Goal: Task Accomplishment & Management: Manage account settings

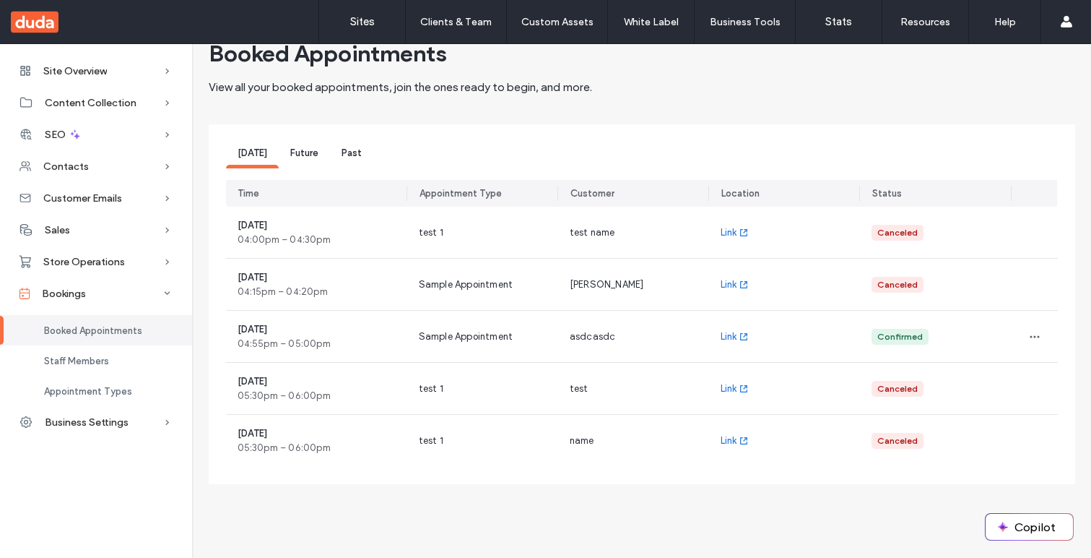
scroll to position [41, 0]
click at [311, 150] on div "Future" at bounding box center [304, 153] width 51 height 27
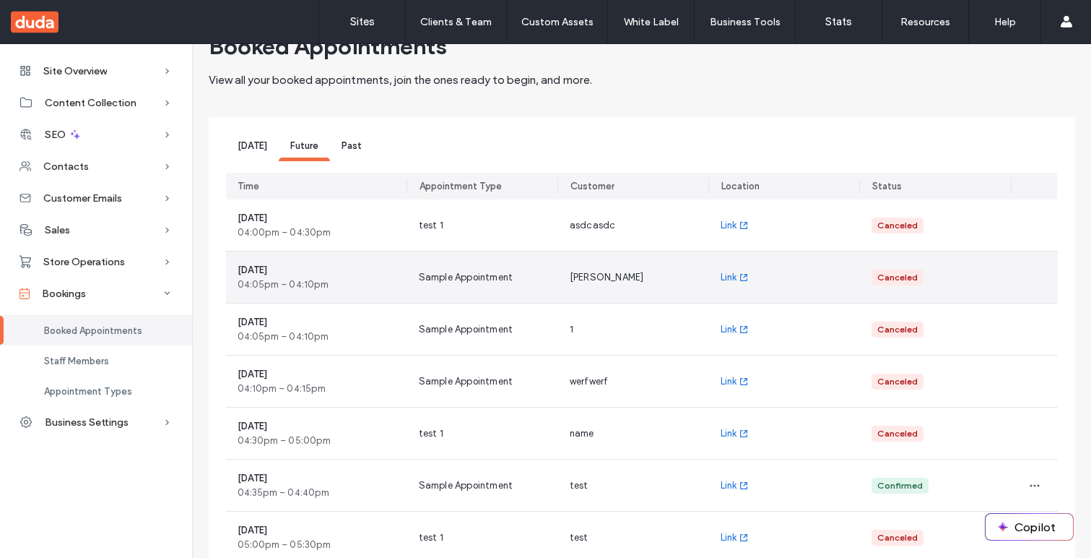
scroll to position [48, 0]
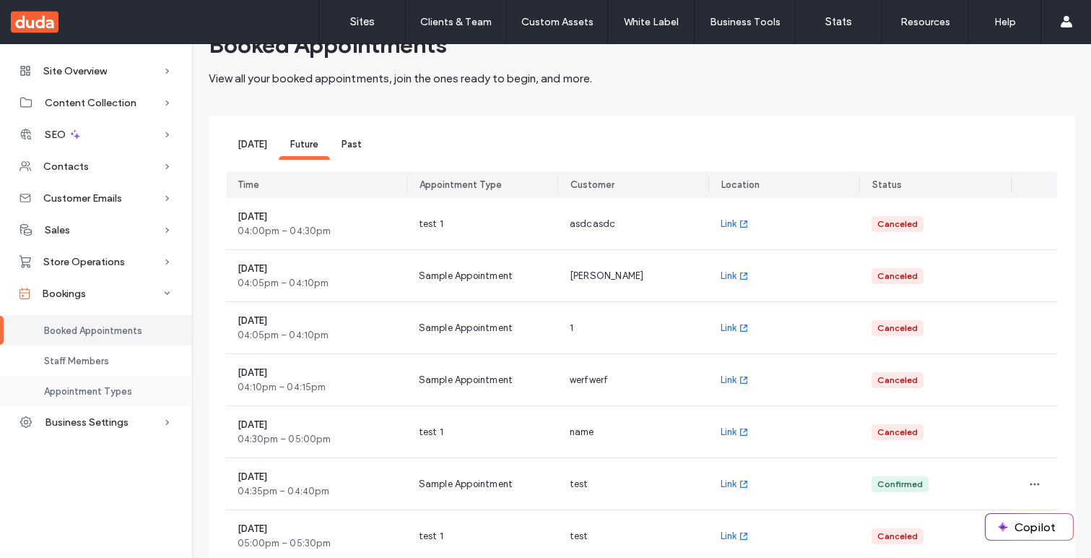
click at [141, 383] on div "Appointment Types" at bounding box center [96, 391] width 192 height 30
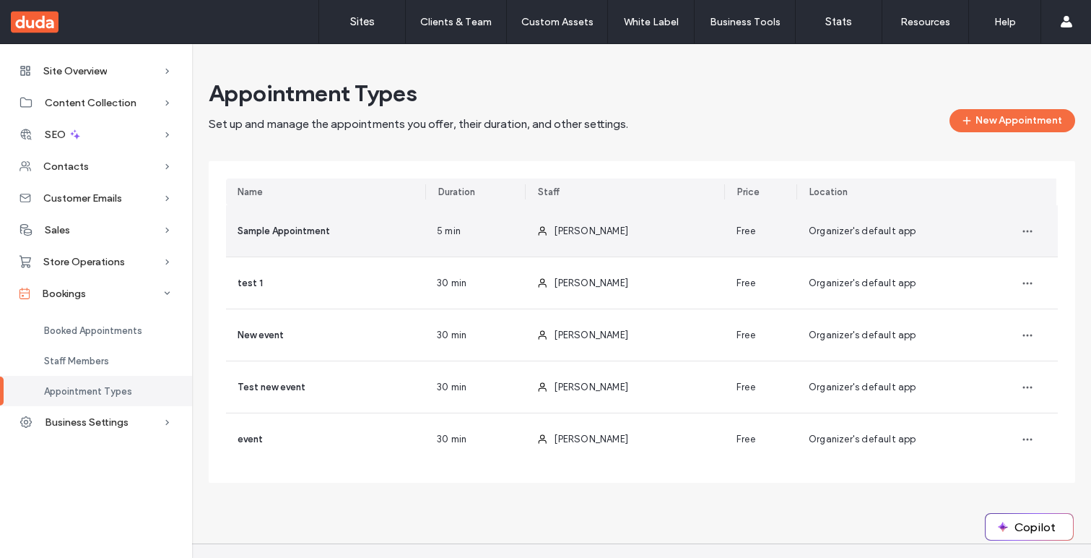
click at [644, 240] on div "Admin Amin" at bounding box center [625, 230] width 200 height 51
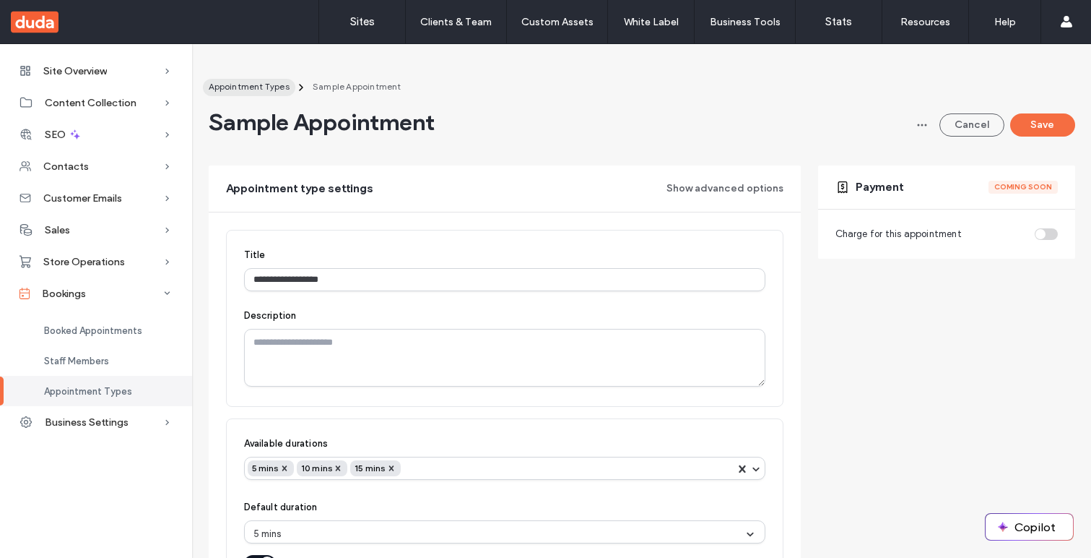
click at [282, 87] on span "Appointment Types" at bounding box center [249, 86] width 81 height 11
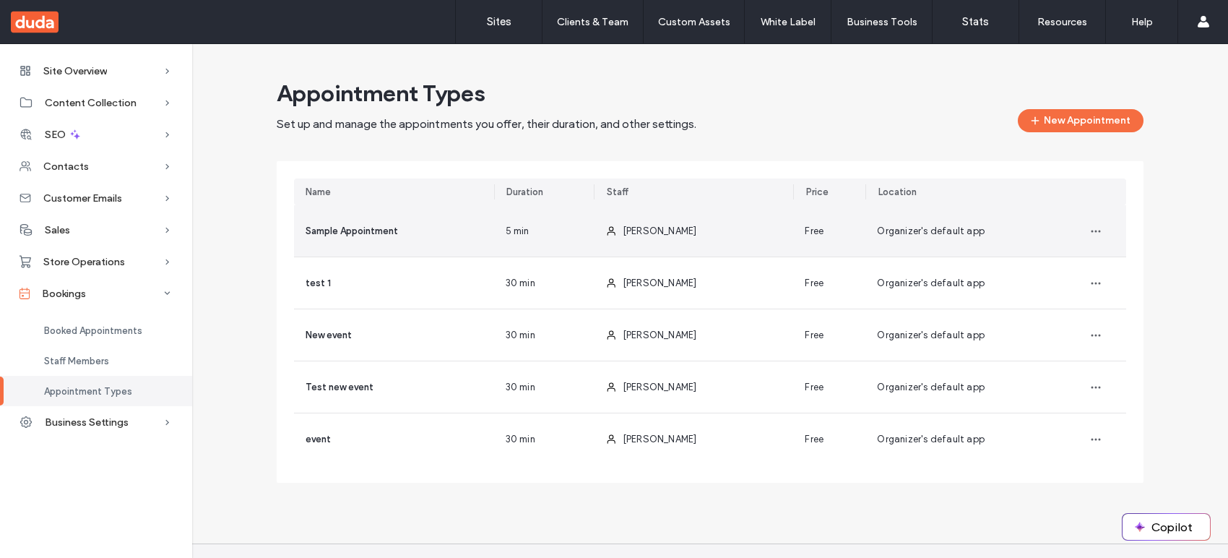
click at [605, 225] on icon at bounding box center [611, 231] width 12 height 12
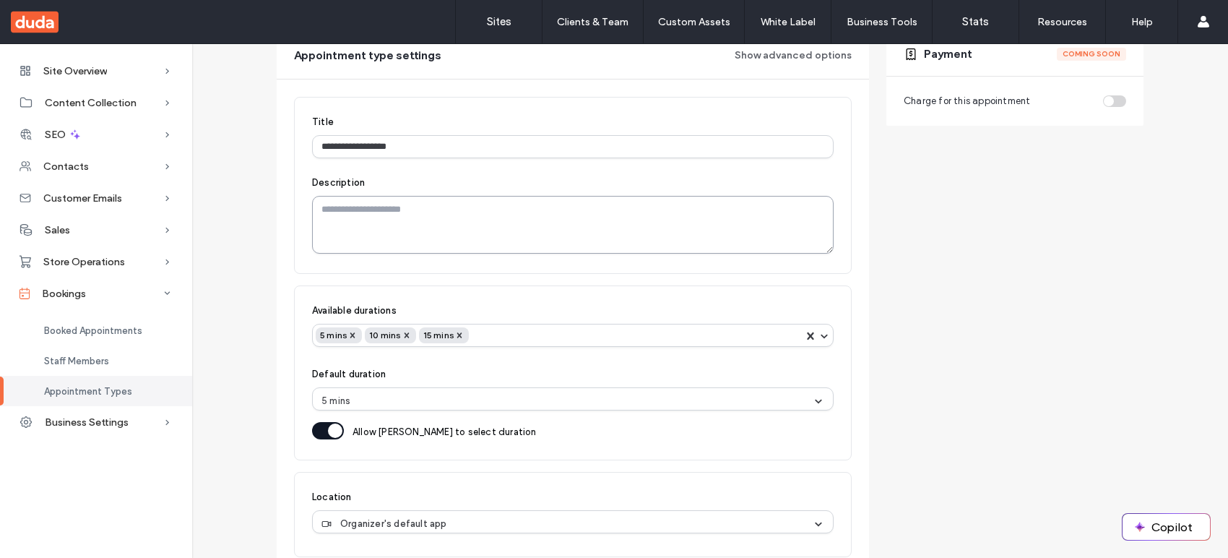
scroll to position [139, 0]
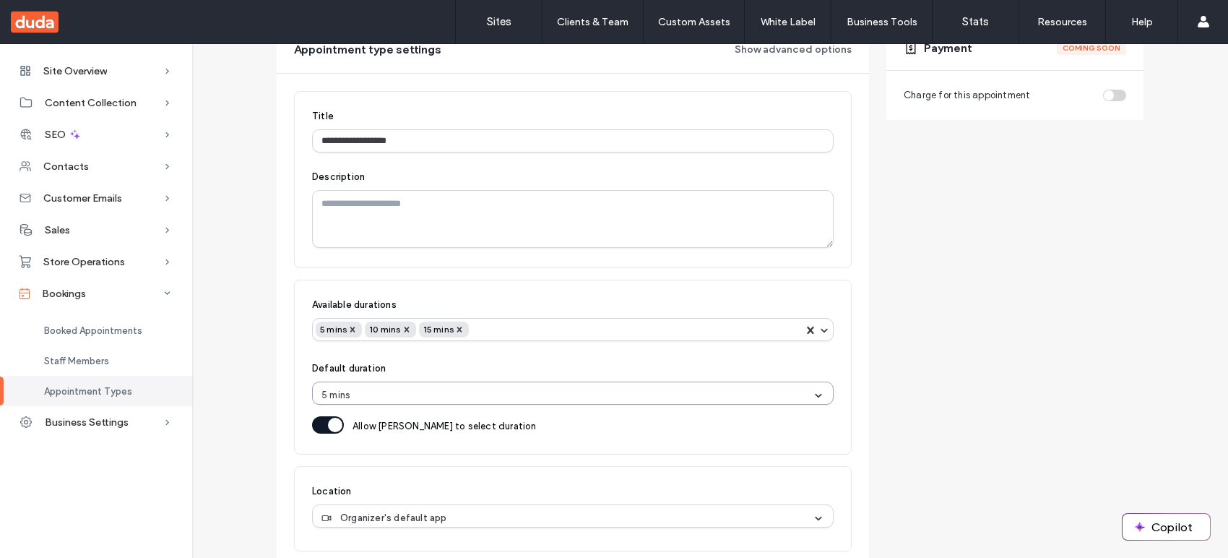
click at [442, 392] on div "5 mins" at bounding box center [566, 395] width 491 height 14
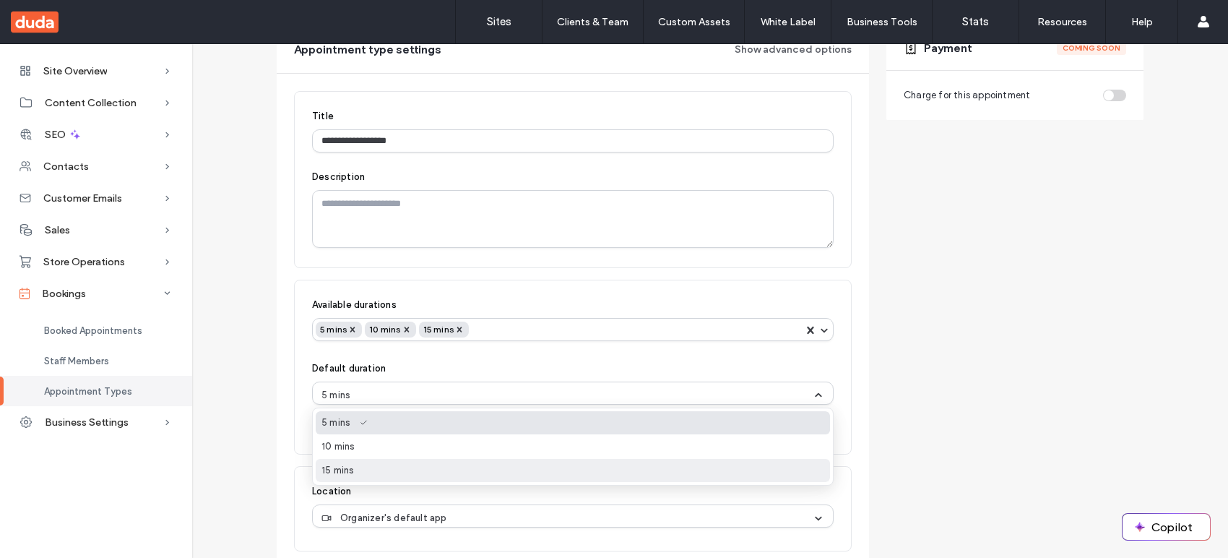
click at [446, 463] on div "15 mins" at bounding box center [573, 470] width 514 height 23
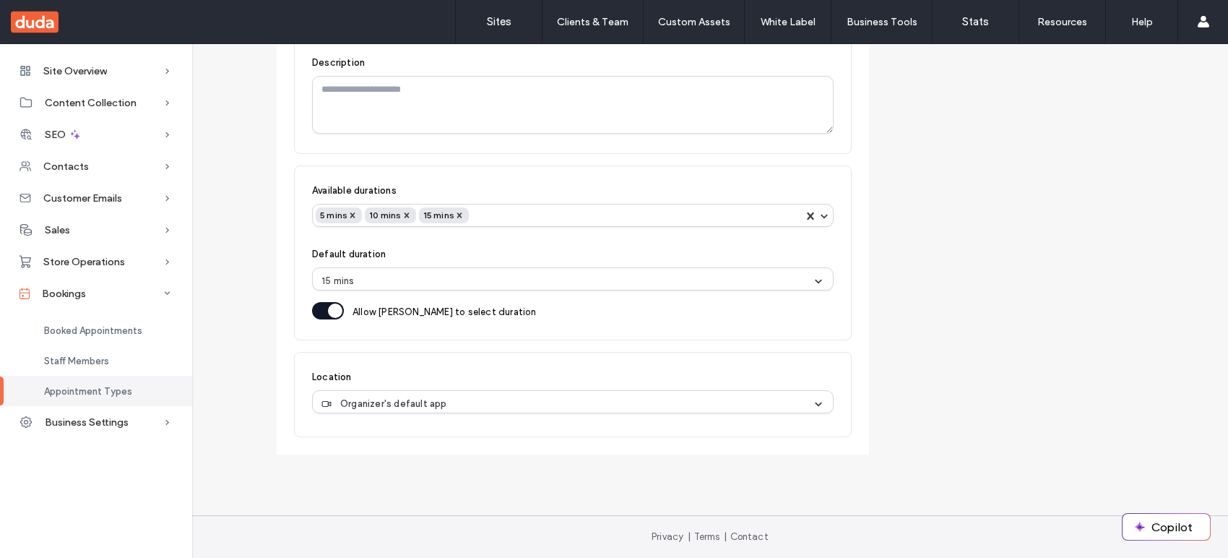
scroll to position [0, 0]
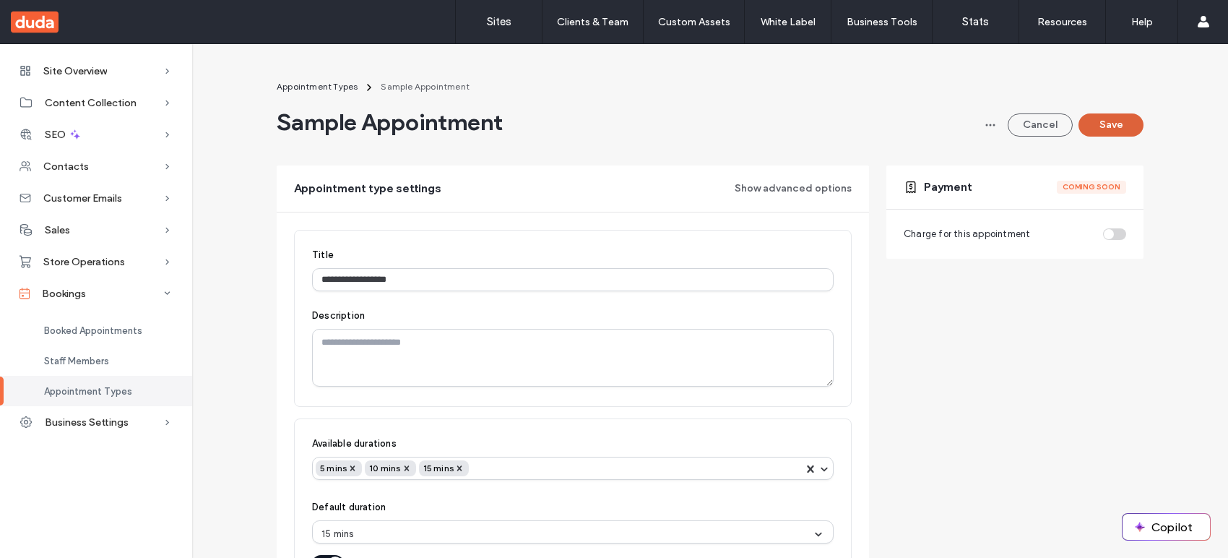
click at [1091, 134] on button "Save" at bounding box center [1110, 124] width 65 height 23
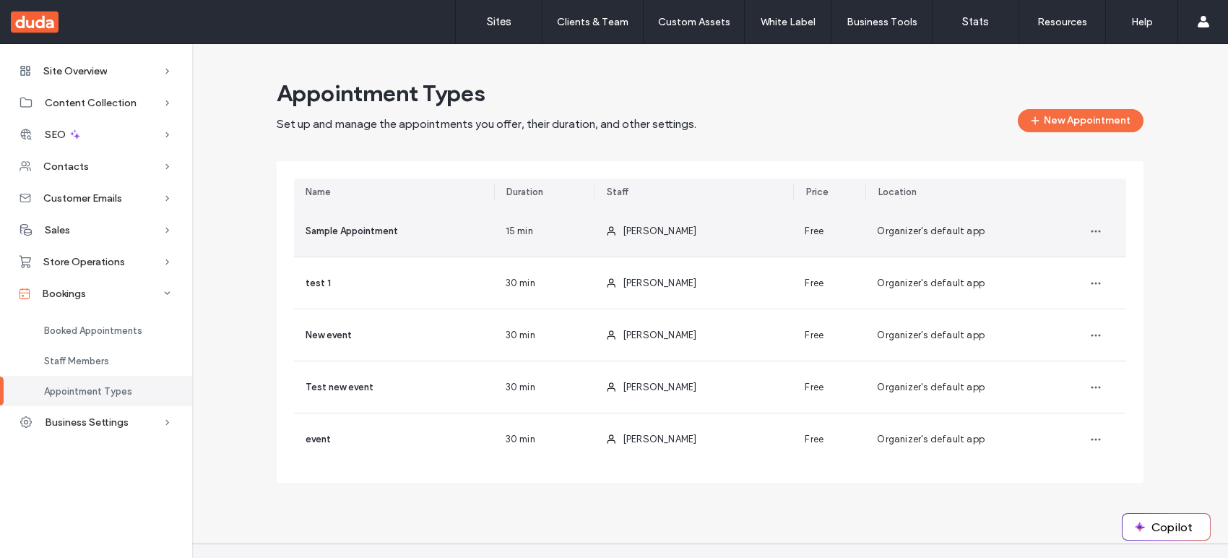
click at [668, 237] on div "[PERSON_NAME]" at bounding box center [660, 231] width 74 height 14
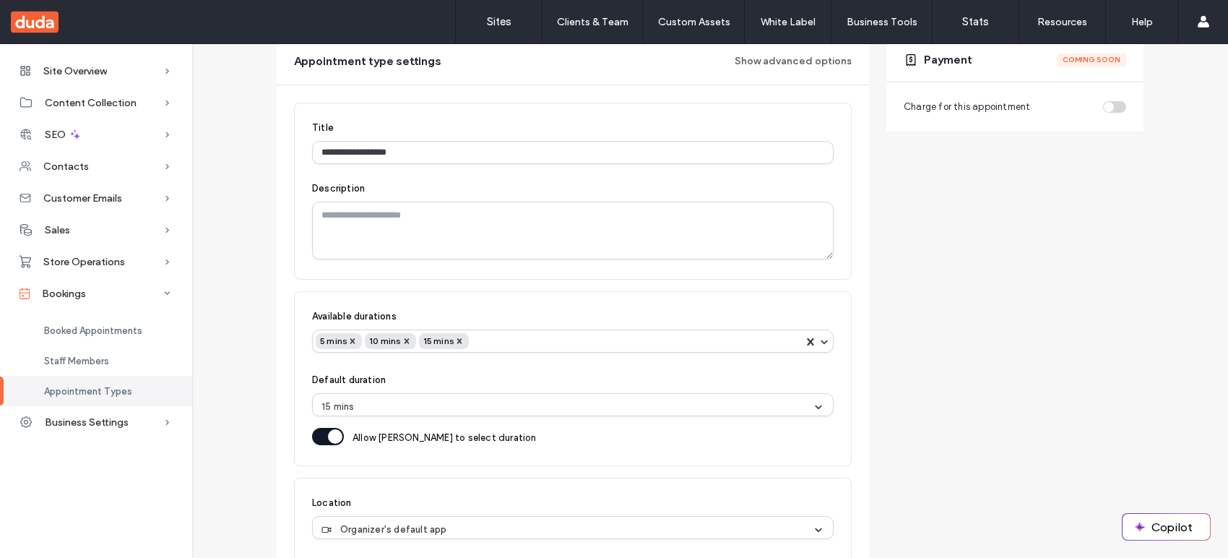
scroll to position [132, 0]
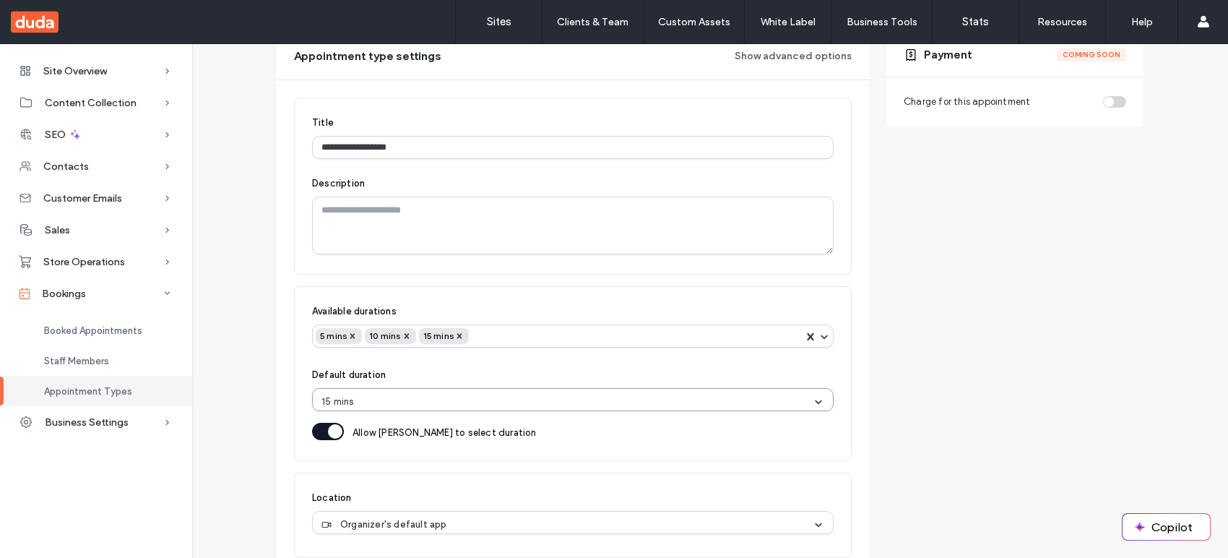
click at [613, 400] on div "15 mins" at bounding box center [566, 401] width 491 height 14
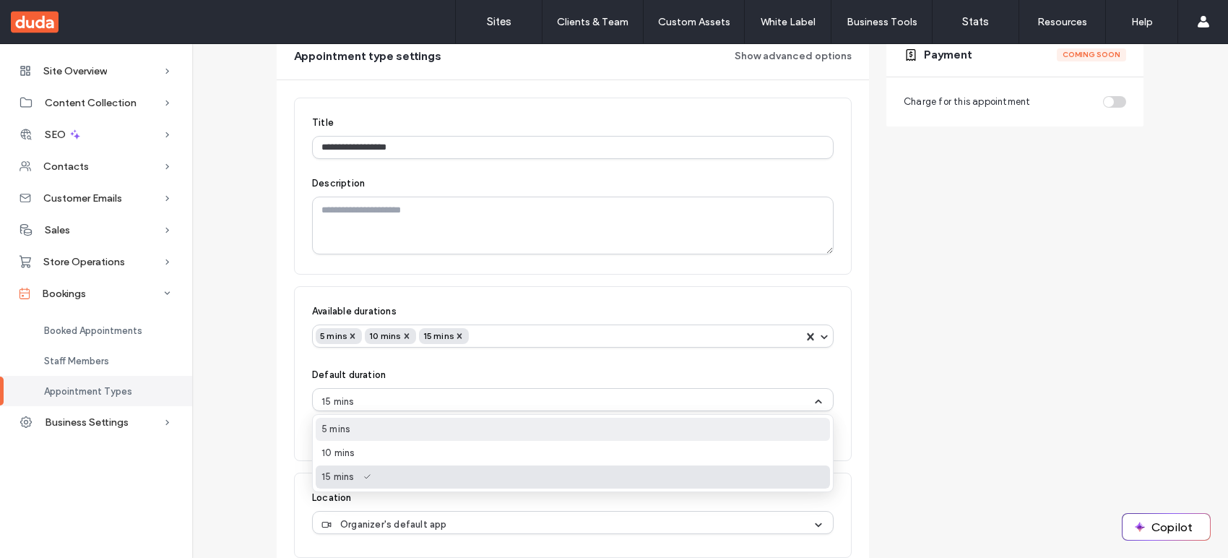
click at [607, 425] on div "5 mins" at bounding box center [573, 429] width 514 height 23
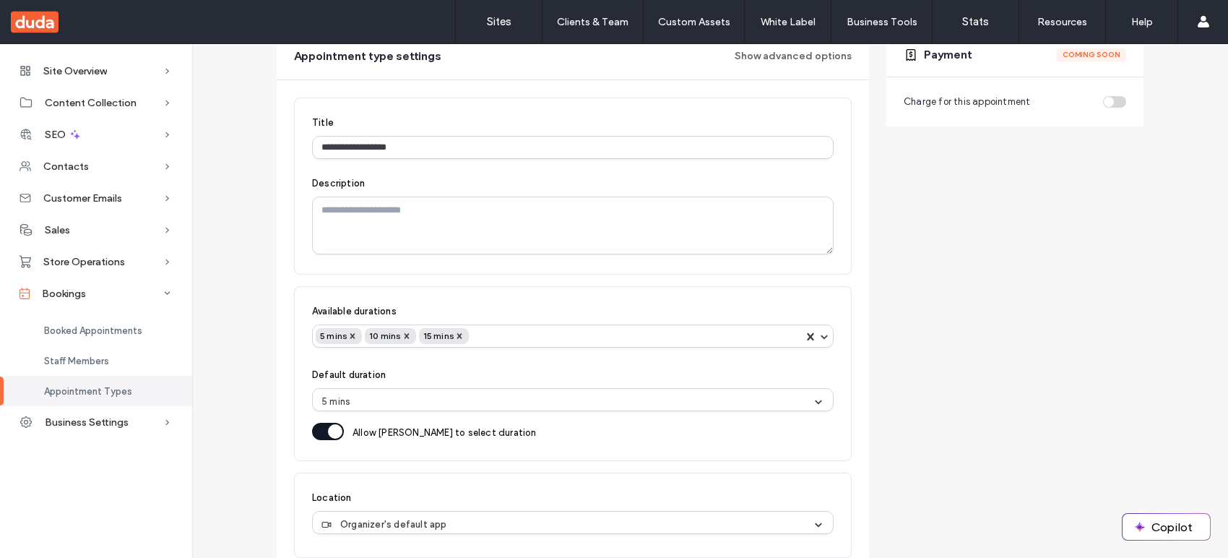
scroll to position [0, 0]
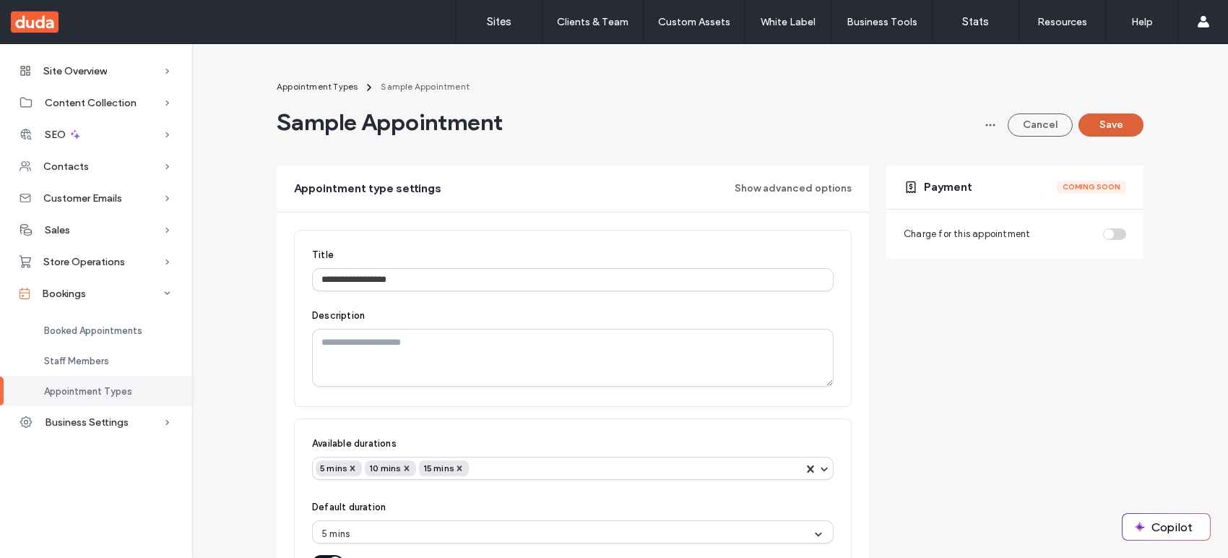
click at [1109, 118] on button "Save" at bounding box center [1110, 124] width 65 height 23
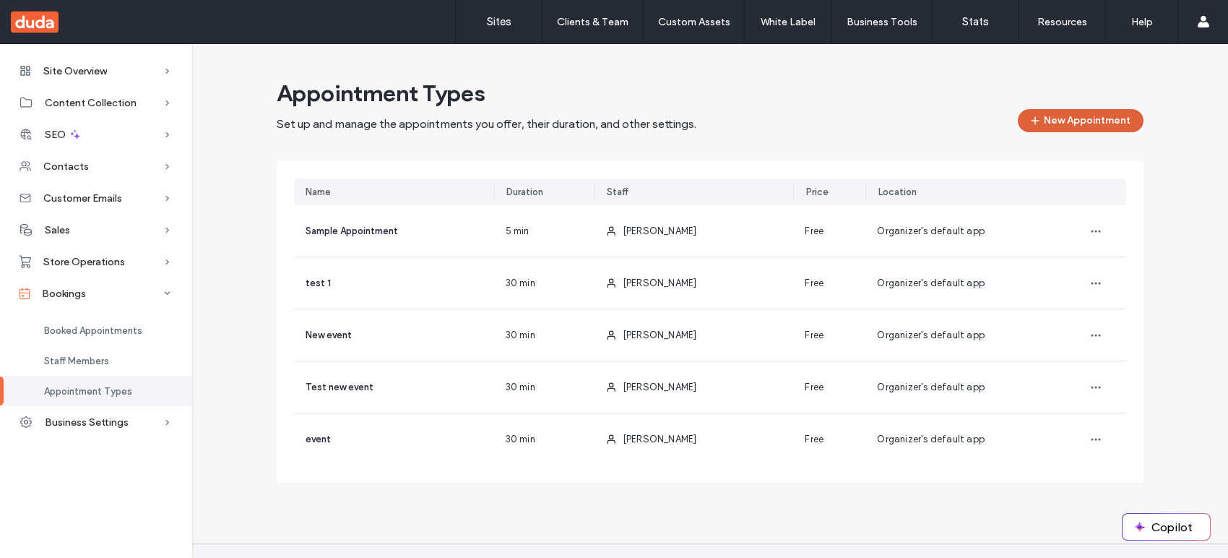
click at [1109, 118] on button "New Appointment" at bounding box center [1081, 120] width 126 height 23
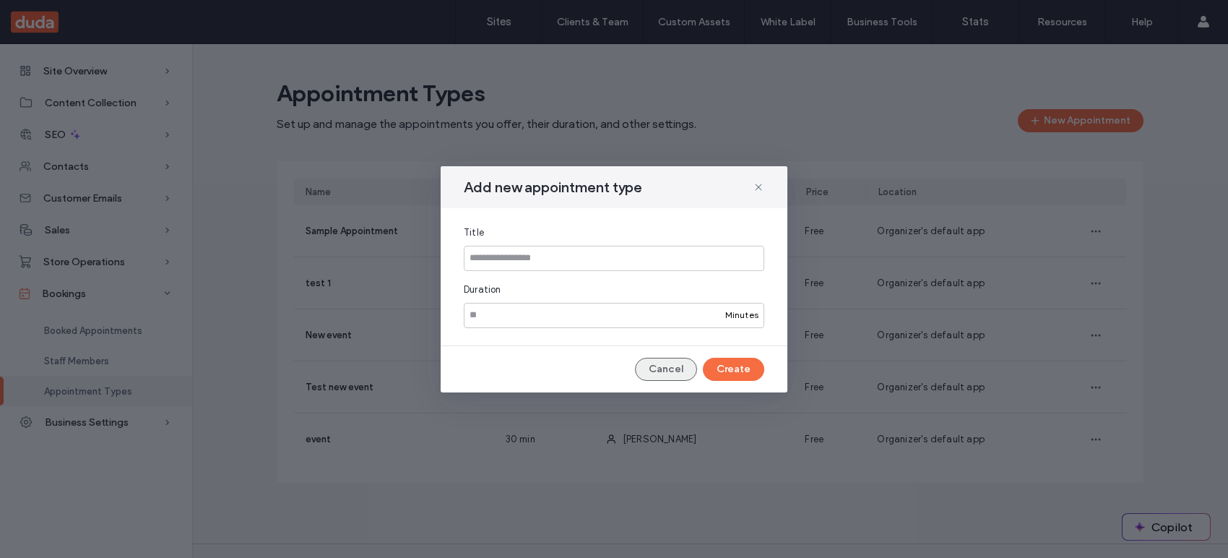
click at [686, 364] on button "Cancel" at bounding box center [666, 369] width 62 height 23
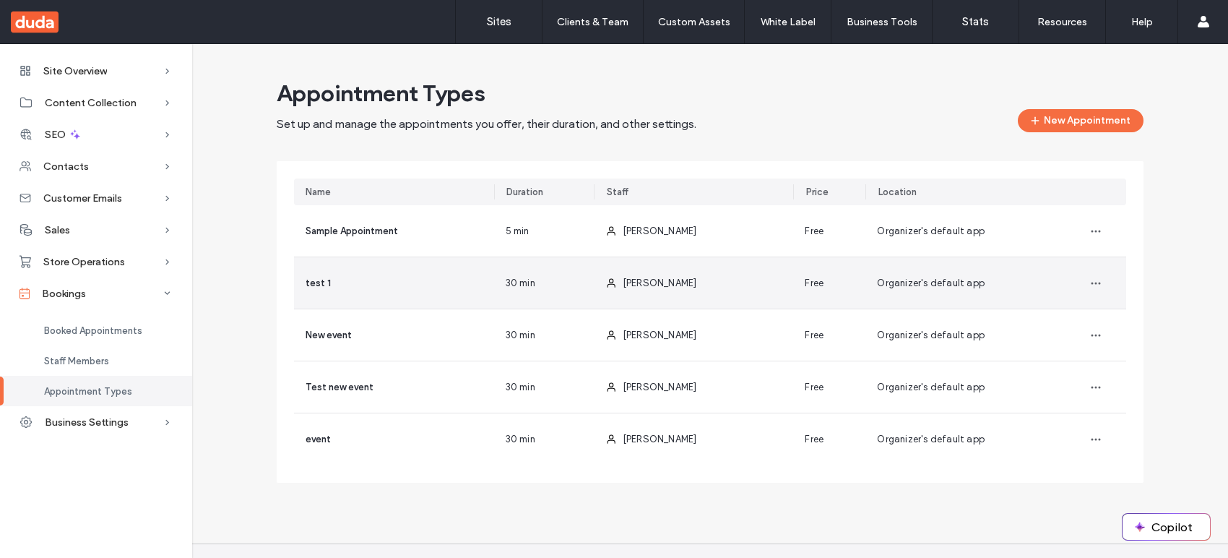
click at [688, 258] on div "Admin Amin" at bounding box center [694, 282] width 200 height 51
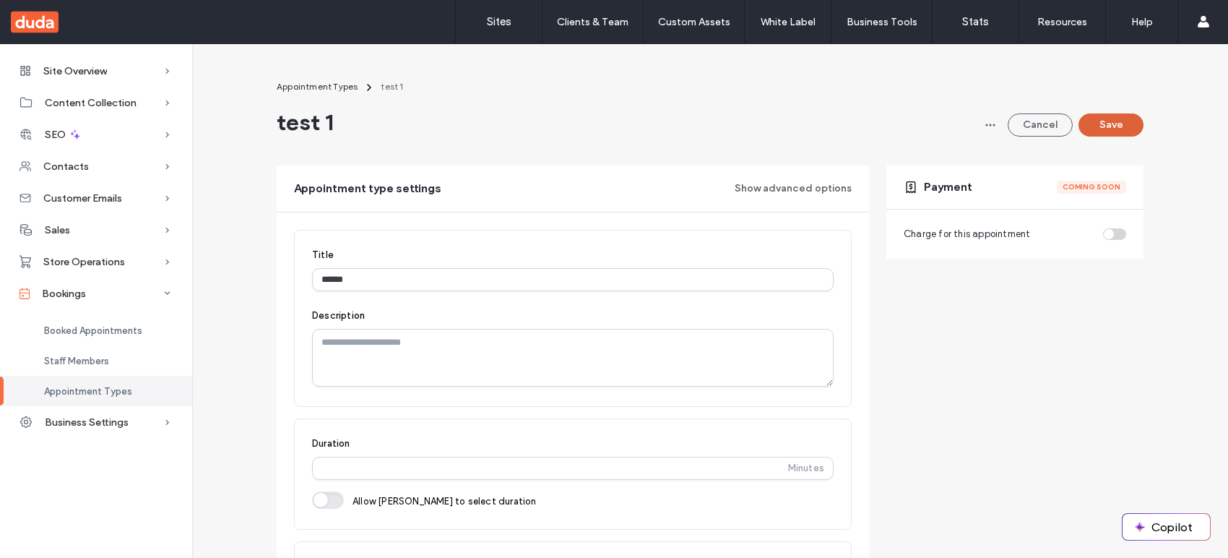
click at [1113, 131] on button "Save" at bounding box center [1110, 124] width 65 height 23
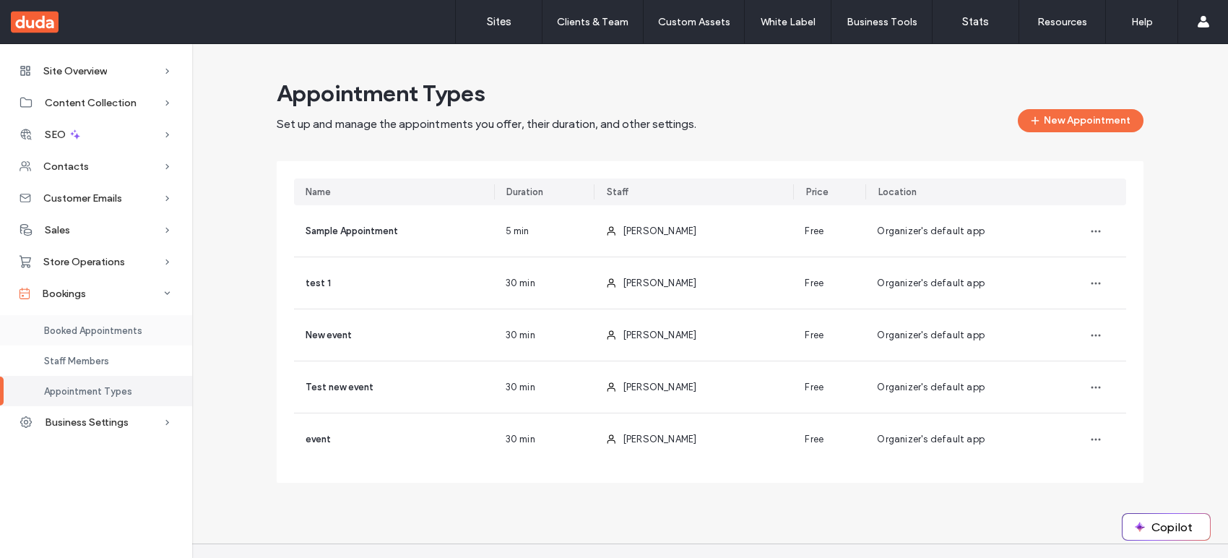
click at [117, 334] on span "Booked Appointments" at bounding box center [93, 330] width 98 height 11
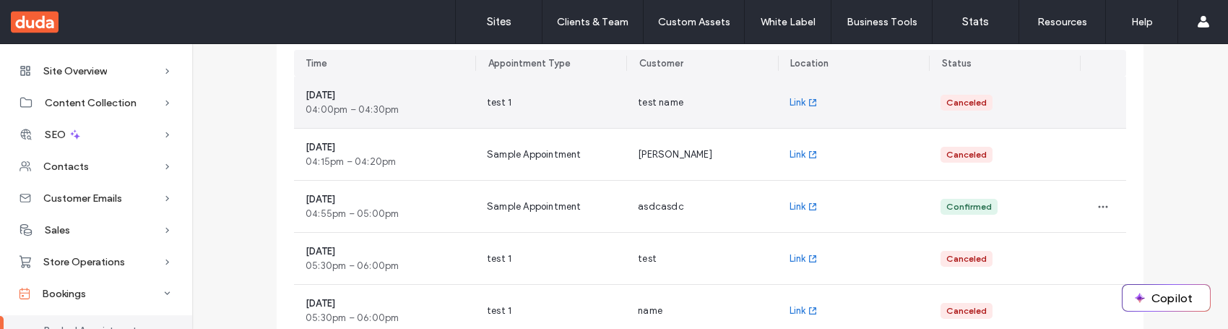
scroll to position [178, 0]
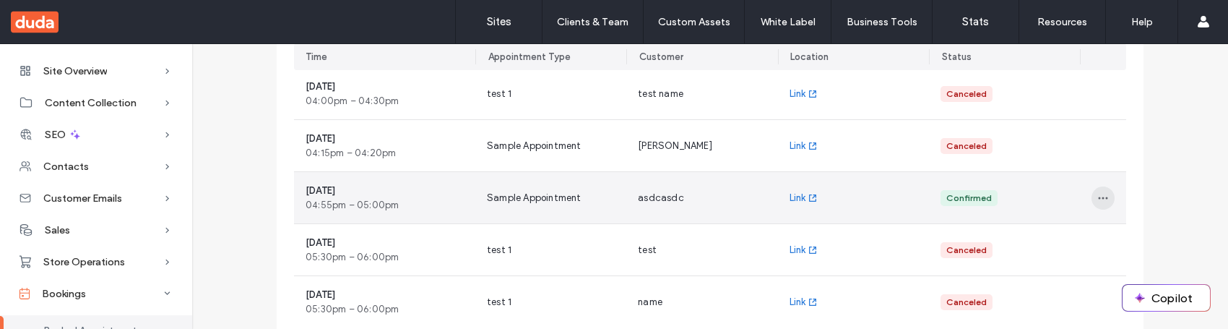
click at [1097, 195] on icon "button" at bounding box center [1103, 198] width 12 height 12
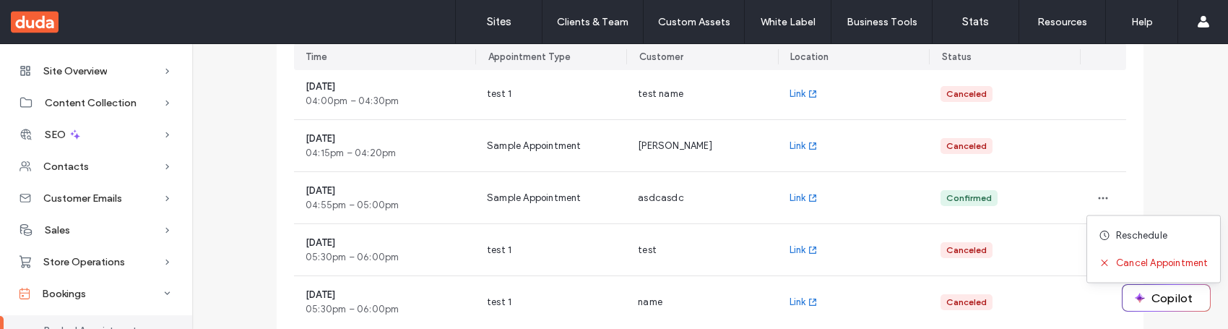
click at [1150, 171] on div "Booked Appointments View all your booked appointments, join the ones ready to b…" at bounding box center [710, 151] width 1013 height 503
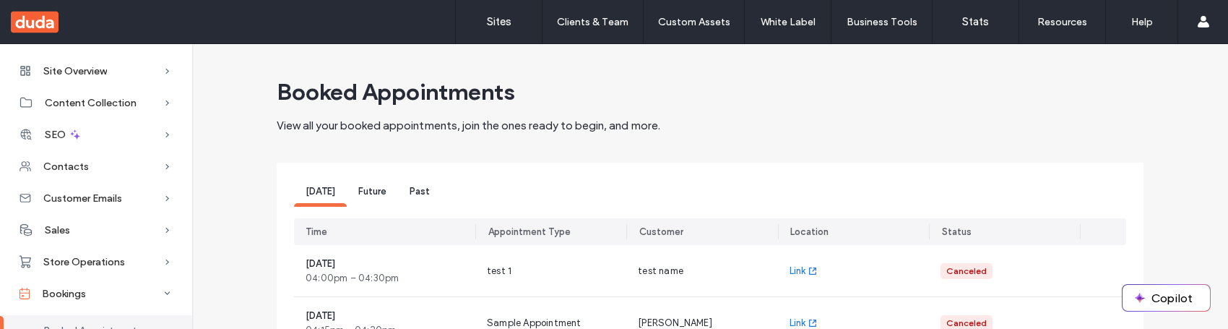
scroll to position [0, 0]
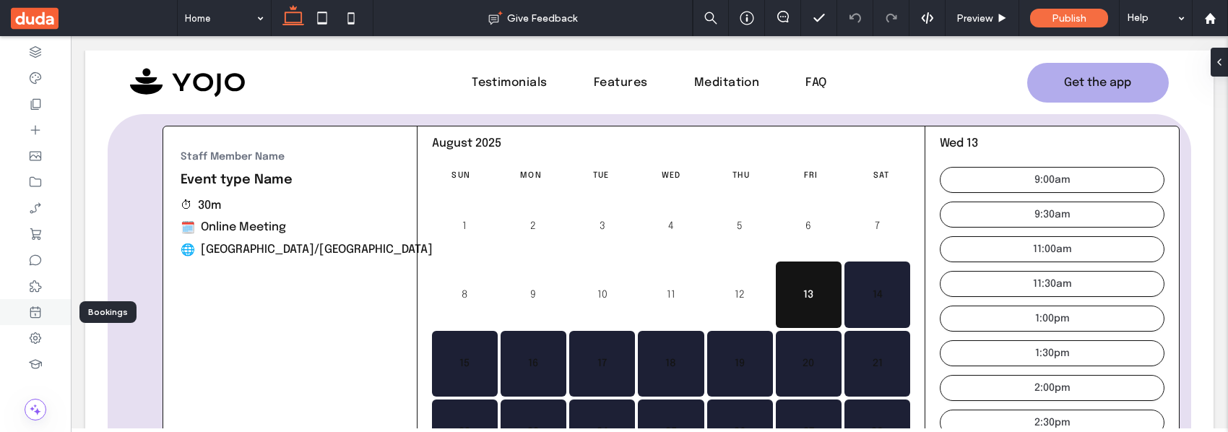
click at [40, 309] on icon at bounding box center [35, 312] width 14 height 14
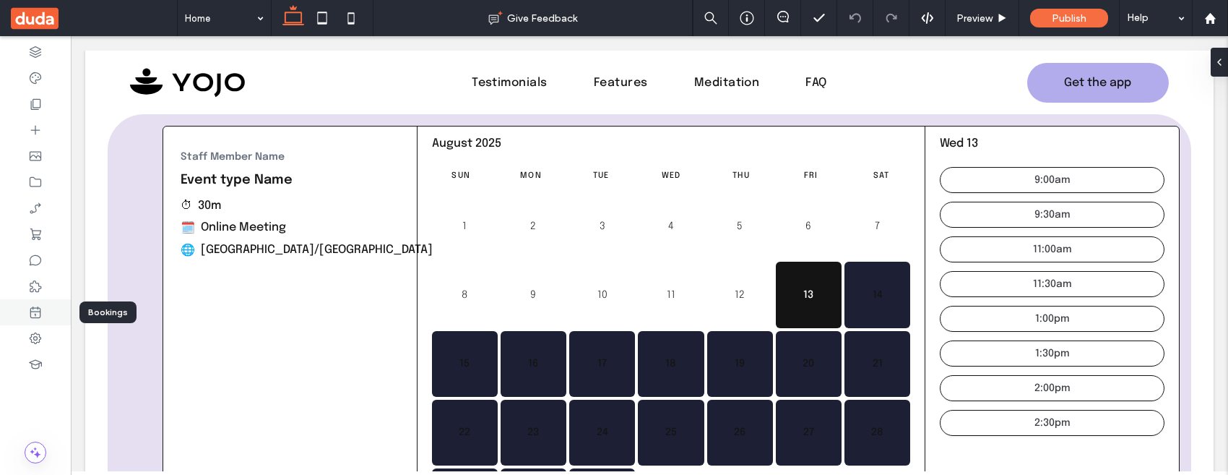
click at [41, 311] on icon at bounding box center [35, 312] width 14 height 14
click at [41, 312] on icon at bounding box center [35, 312] width 14 height 14
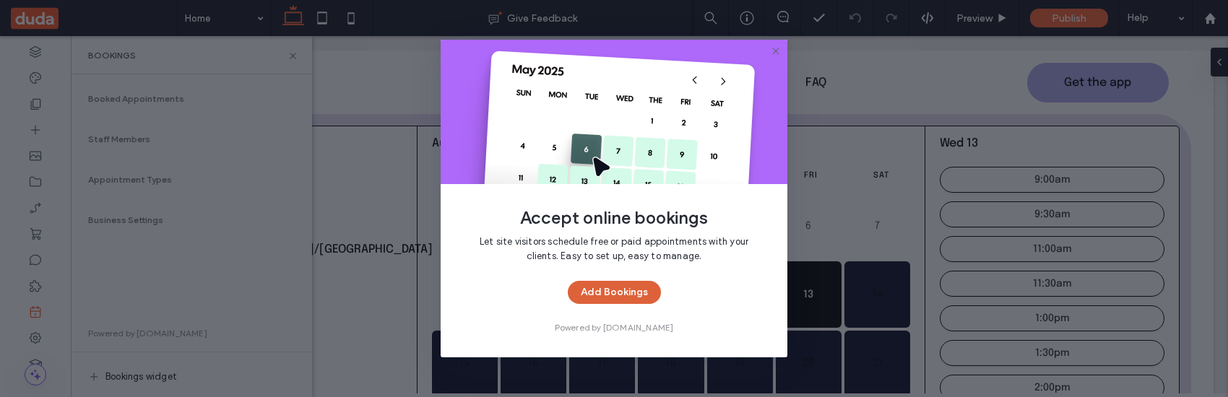
click at [619, 296] on button "Add Bookings" at bounding box center [614, 292] width 93 height 23
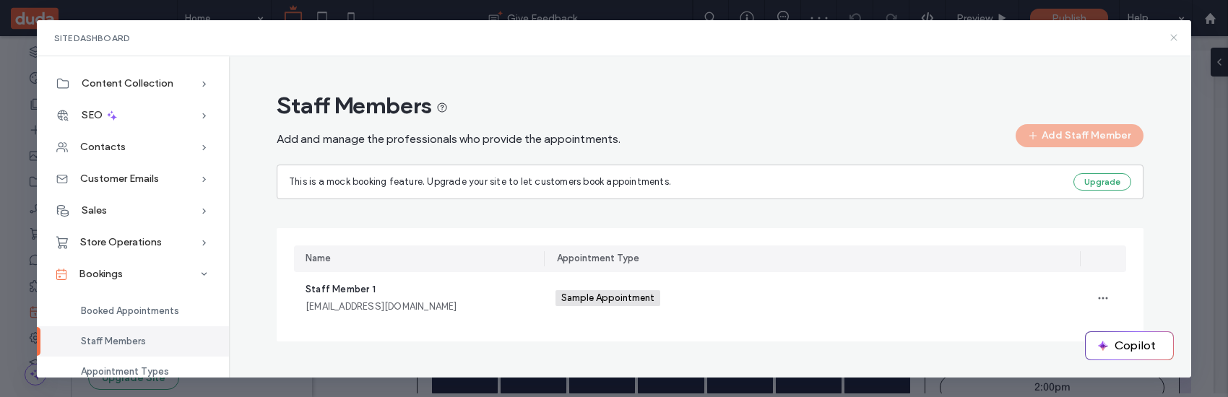
drag, startPoint x: 1169, startPoint y: 35, endPoint x: 1100, endPoint y: 8, distance: 74.6
click at [1169, 35] on icon at bounding box center [1174, 38] width 12 height 12
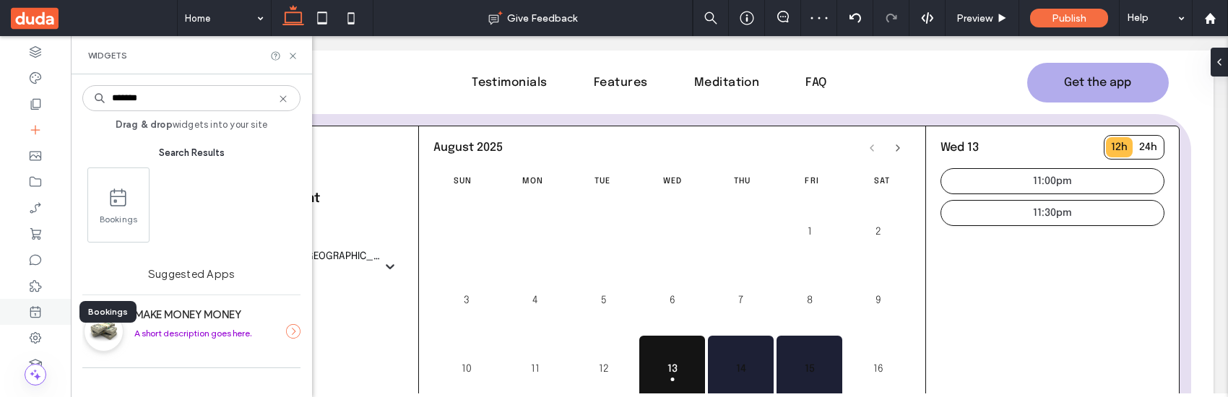
click at [39, 312] on icon at bounding box center [35, 312] width 14 height 14
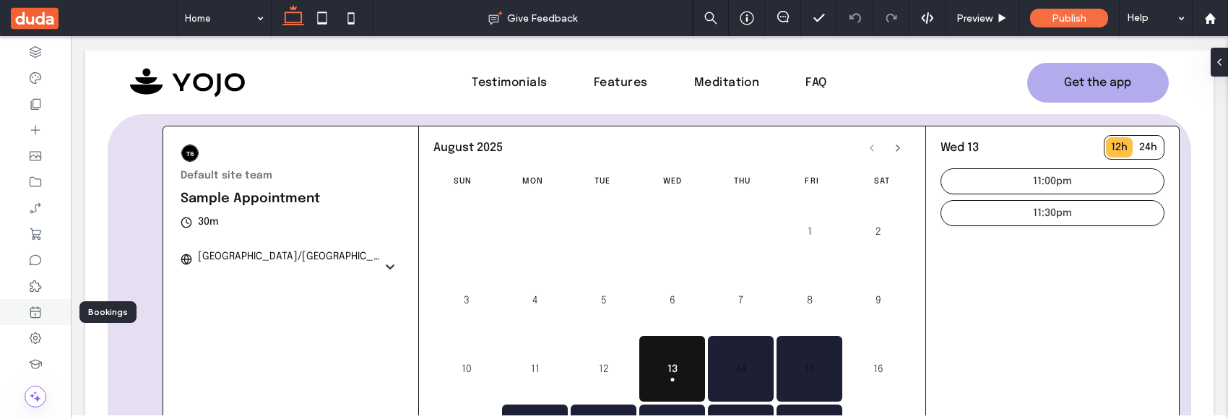
click at [38, 314] on icon at bounding box center [35, 312] width 14 height 14
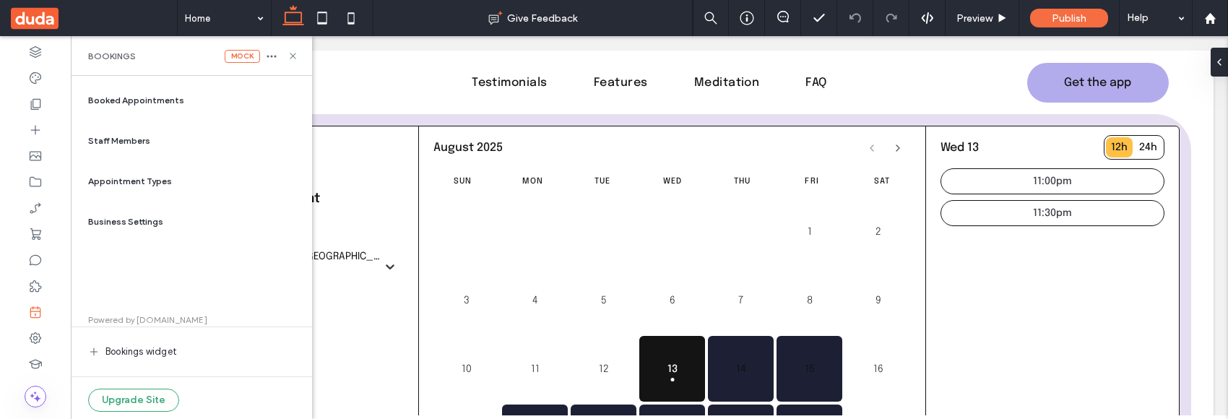
click at [199, 100] on div "Booked Appointments" at bounding box center [191, 100] width 218 height 35
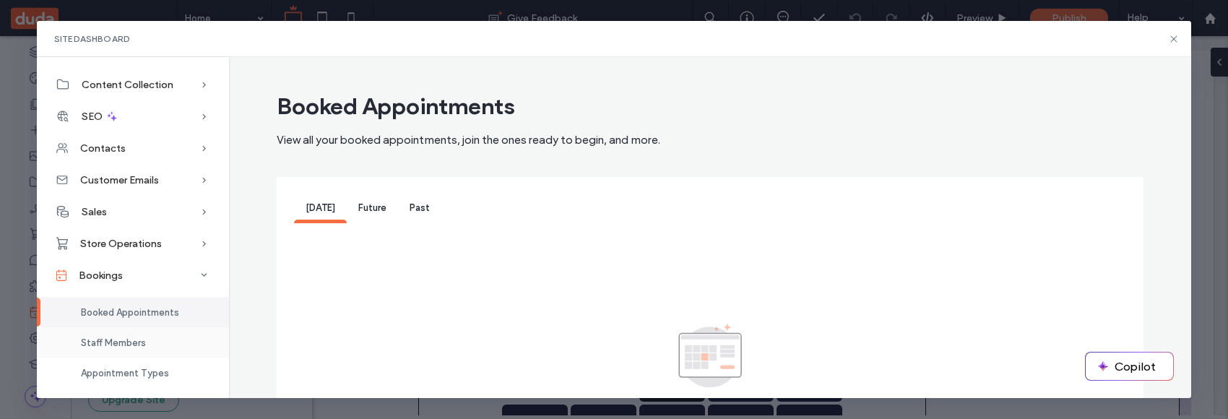
click at [148, 342] on div "Staff Members" at bounding box center [133, 342] width 192 height 30
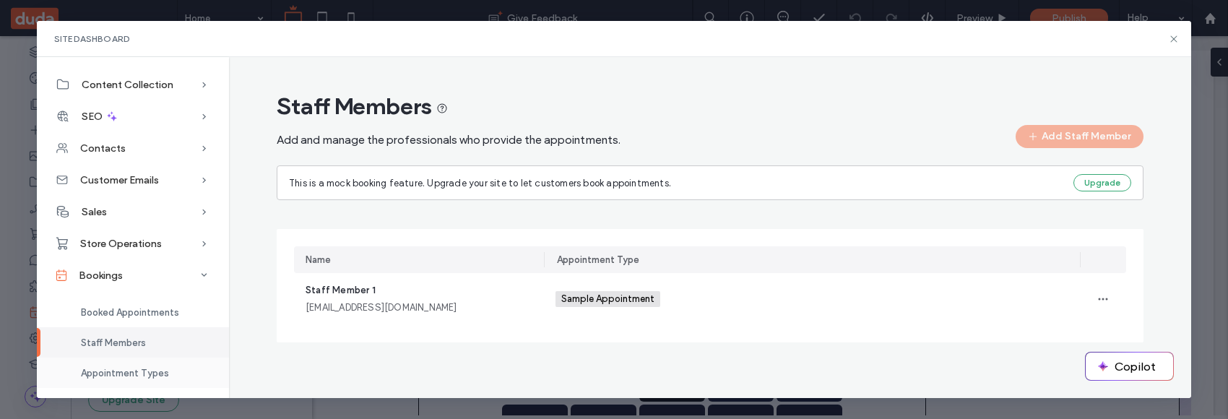
click at [147, 363] on div "Appointment Types" at bounding box center [133, 373] width 192 height 30
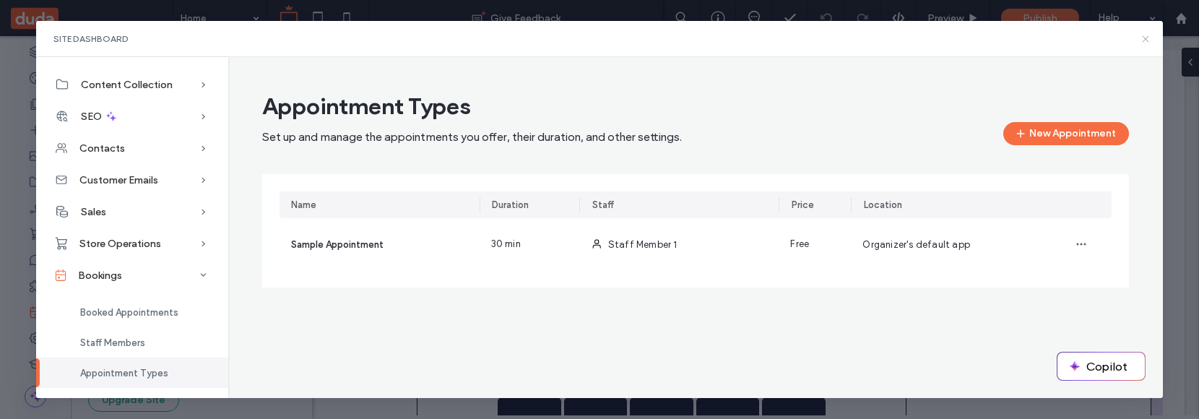
click at [1143, 37] on icon at bounding box center [1146, 39] width 12 height 12
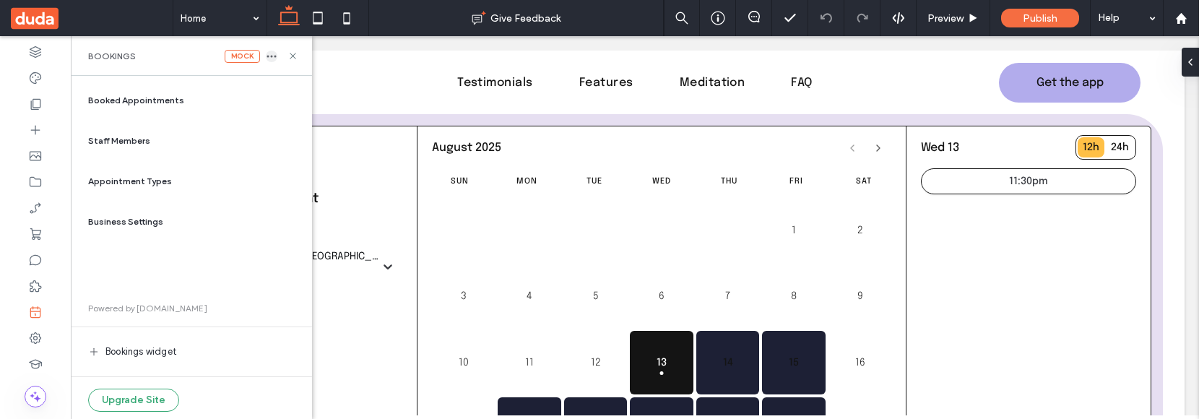
click at [272, 54] on icon "button" at bounding box center [272, 57] width 12 height 12
click at [272, 53] on icon "button" at bounding box center [272, 57] width 12 height 12
click at [310, 75] on span "Delete" at bounding box center [309, 71] width 28 height 14
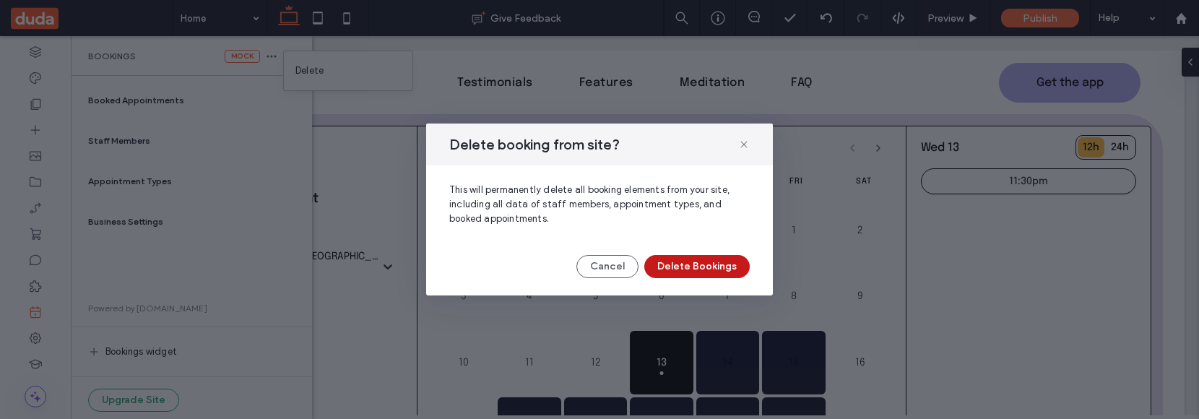
click at [676, 259] on button "Delete Bookings" at bounding box center [696, 266] width 105 height 23
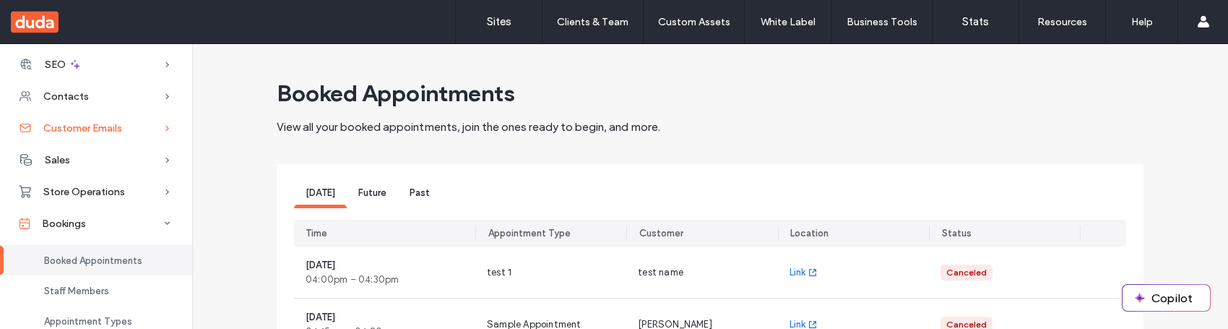
scroll to position [98, 0]
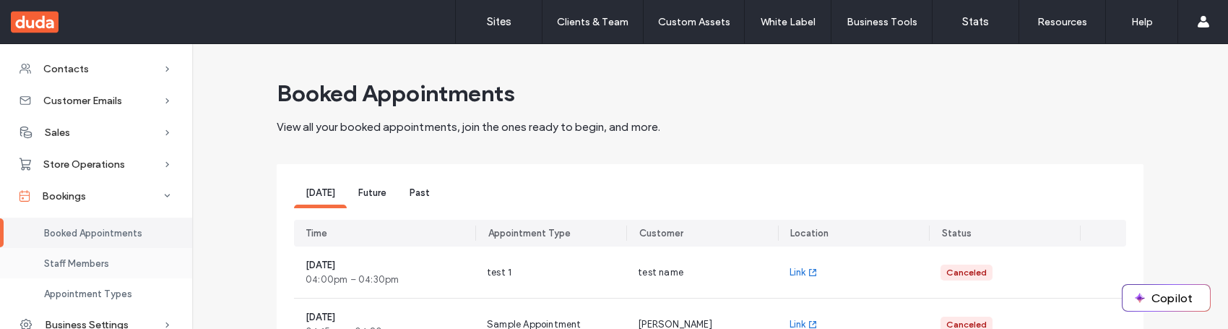
click at [102, 267] on span "Staff Members" at bounding box center [76, 263] width 65 height 11
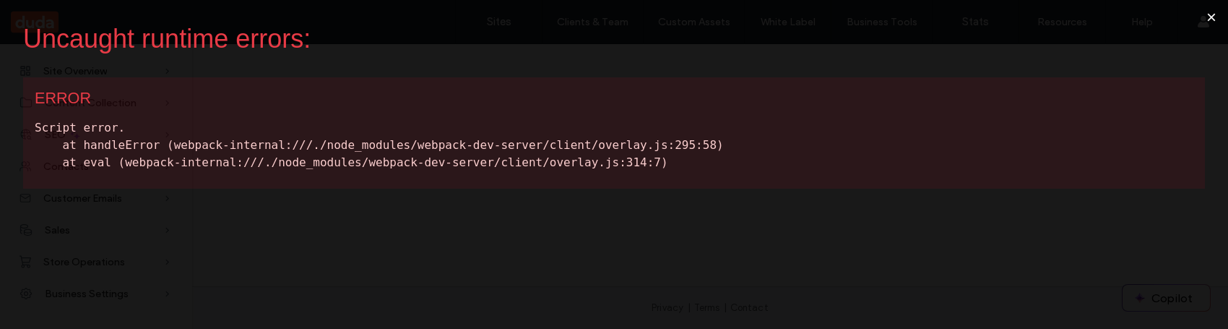
click at [1214, 17] on button "×" at bounding box center [1211, 17] width 33 height 35
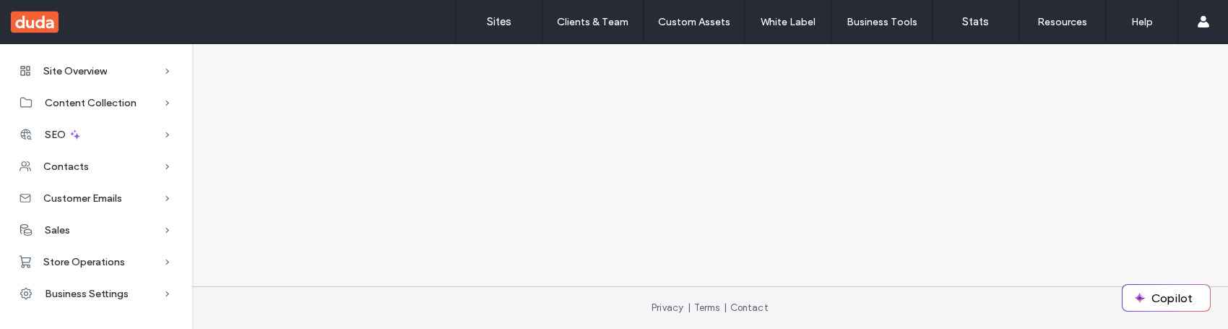
click at [954, 161] on div "Site Overview Overview Project Files Stats Form Responses Clients Client Billin…" at bounding box center [614, 165] width 1228 height 242
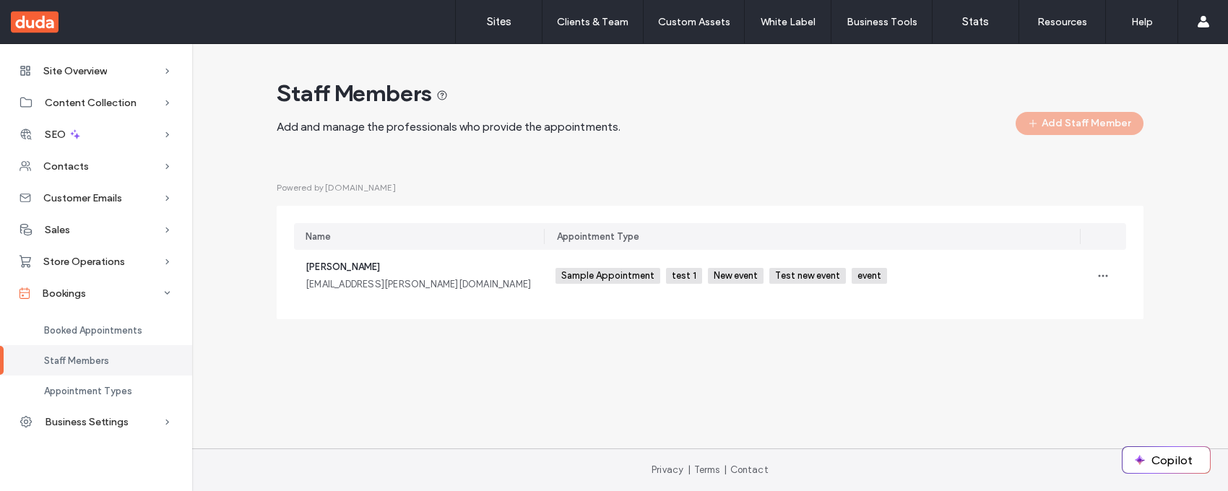
click at [351, 190] on span "Powered by [DOMAIN_NAME]" at bounding box center [336, 187] width 119 height 13
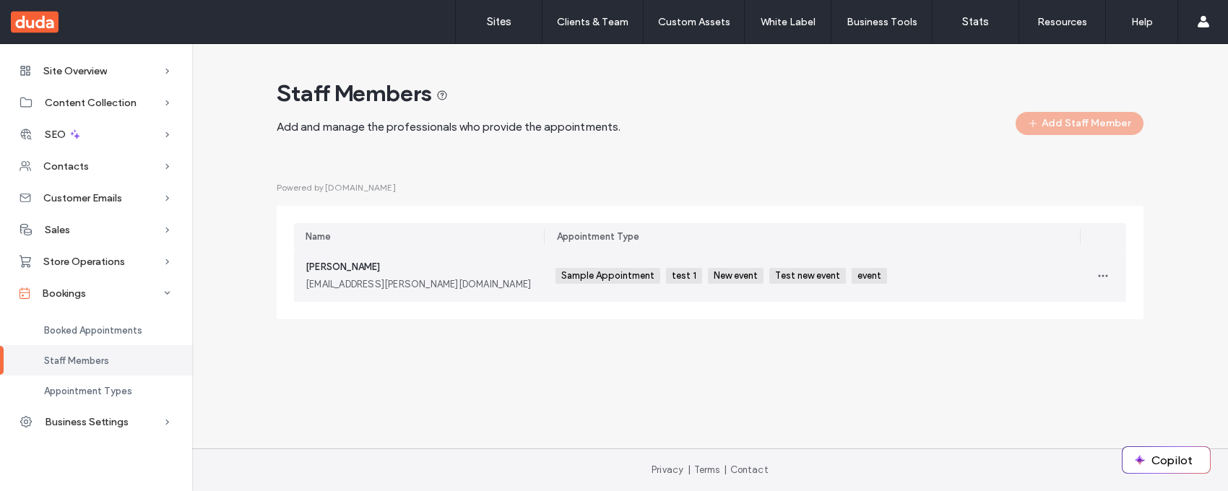
click at [349, 286] on div "[EMAIL_ADDRESS][PERSON_NAME][DOMAIN_NAME]" at bounding box center [419, 284] width 227 height 14
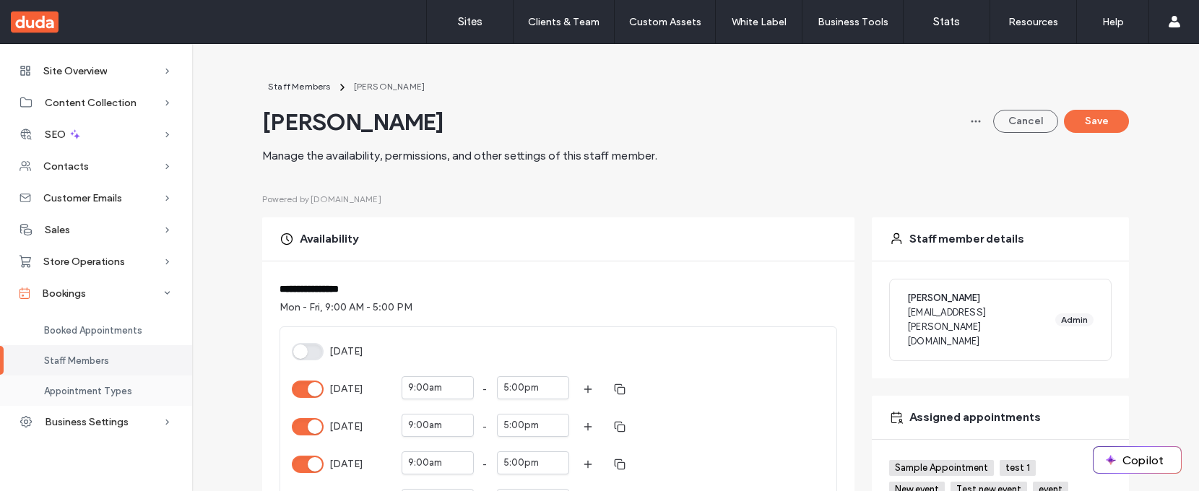
click at [105, 387] on span "Appointment Types" at bounding box center [88, 391] width 88 height 11
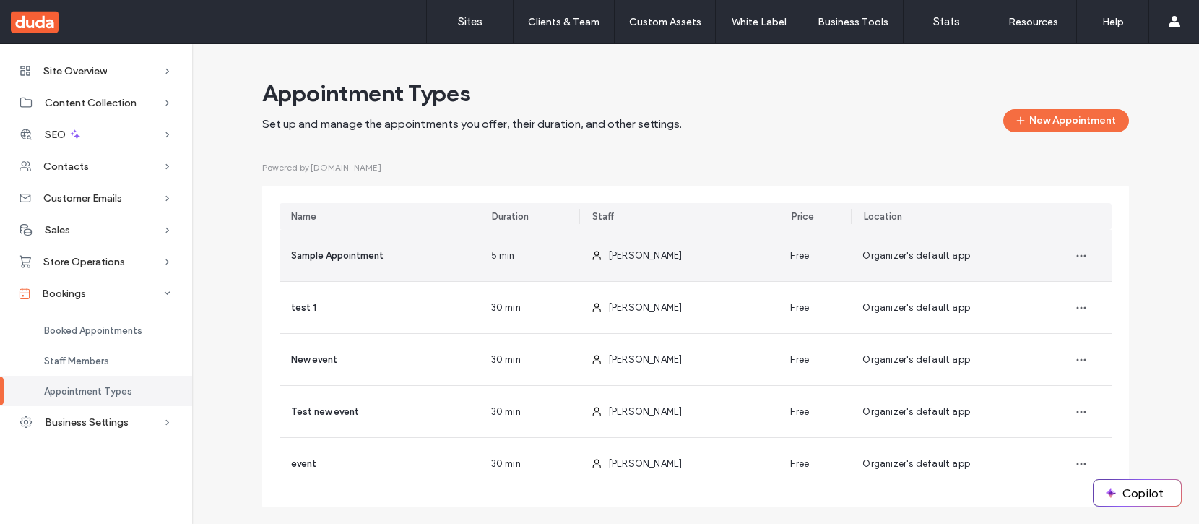
click at [532, 263] on div "5 min" at bounding box center [530, 255] width 100 height 51
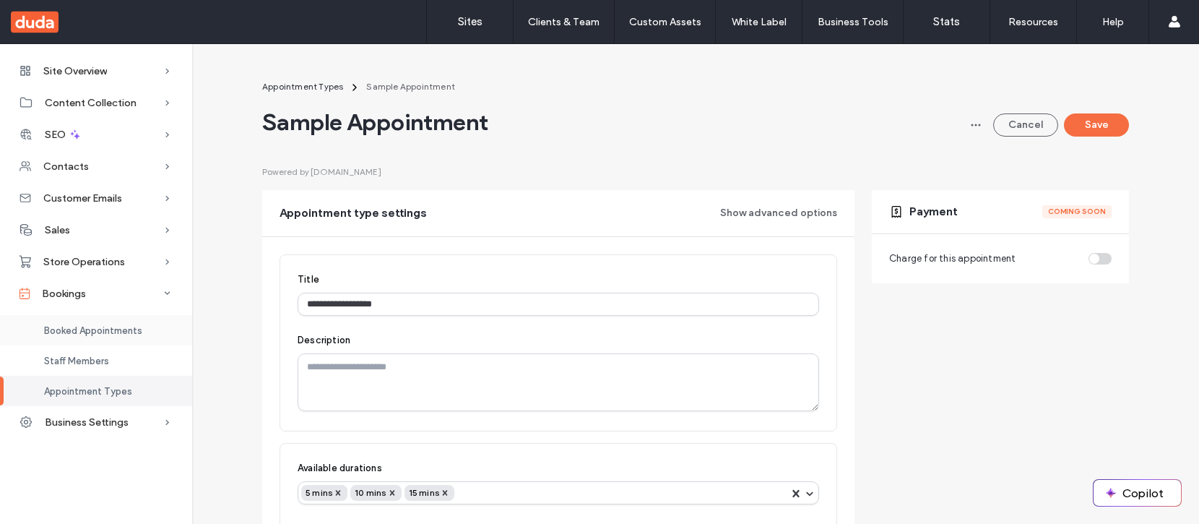
click at [121, 334] on span "Booked Appointments" at bounding box center [93, 330] width 98 height 11
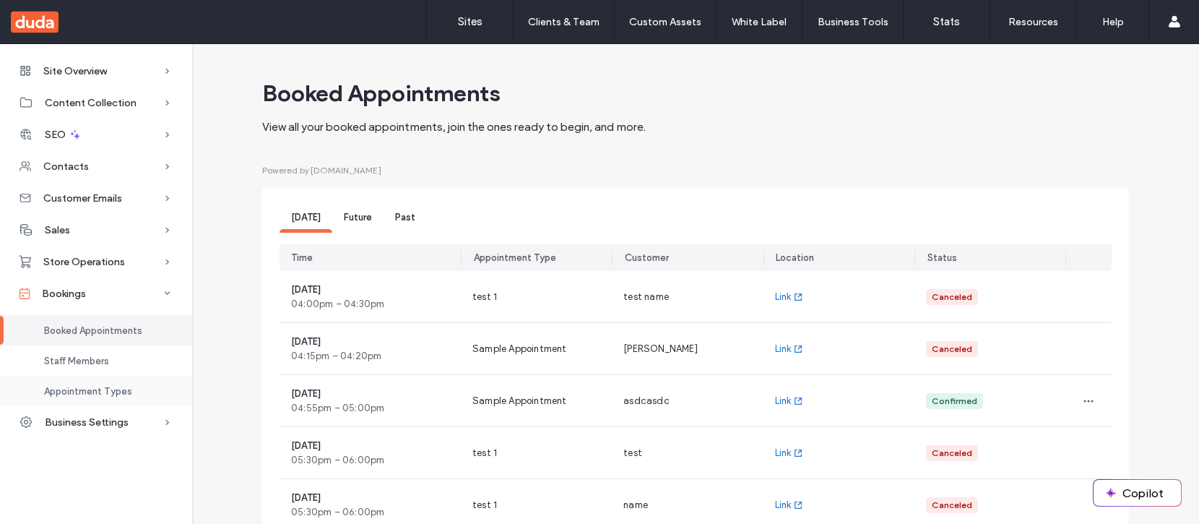
click at [56, 396] on span "Appointment Types" at bounding box center [88, 391] width 88 height 11
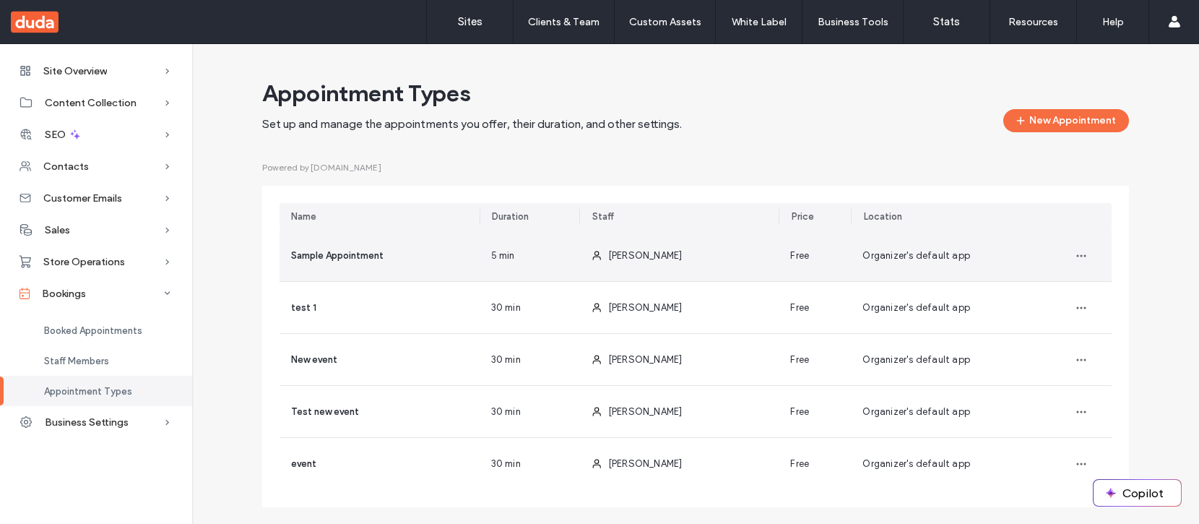
click at [373, 256] on span "Sample Appointment" at bounding box center [337, 255] width 92 height 11
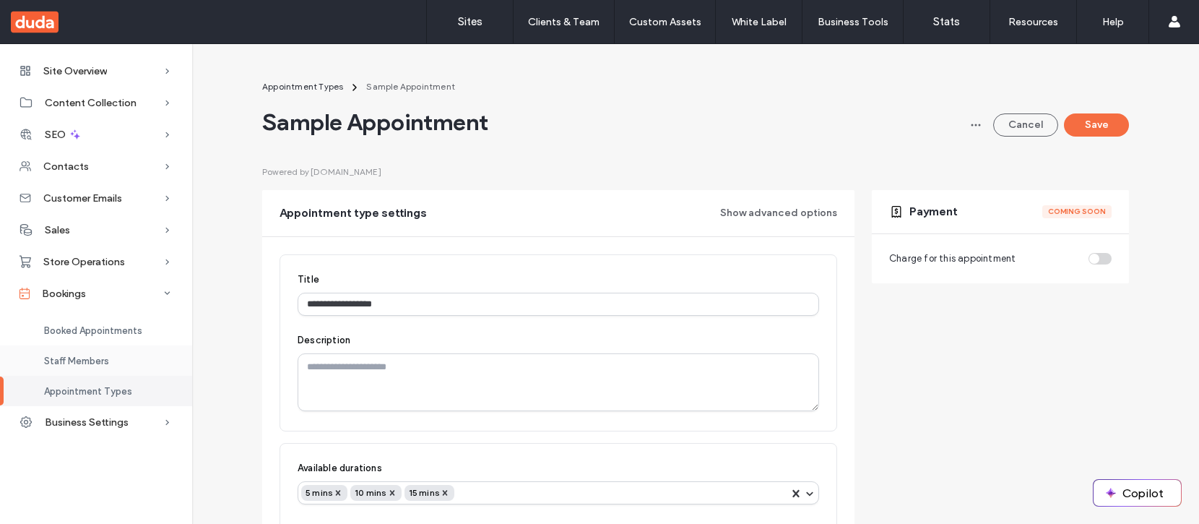
click at [111, 358] on div "Staff Members" at bounding box center [96, 360] width 192 height 30
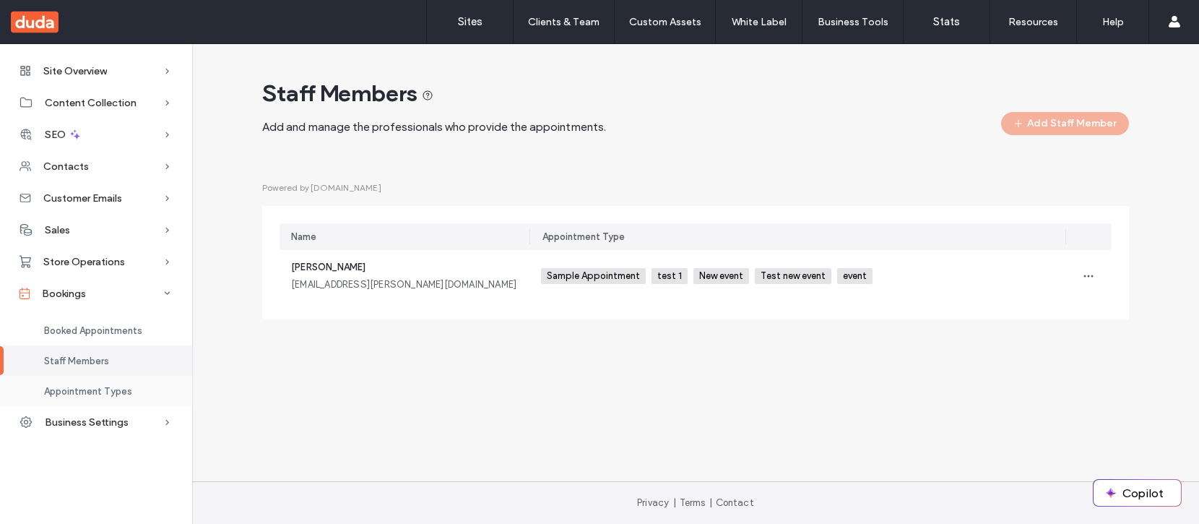
click at [116, 392] on span "Appointment Types" at bounding box center [88, 391] width 88 height 11
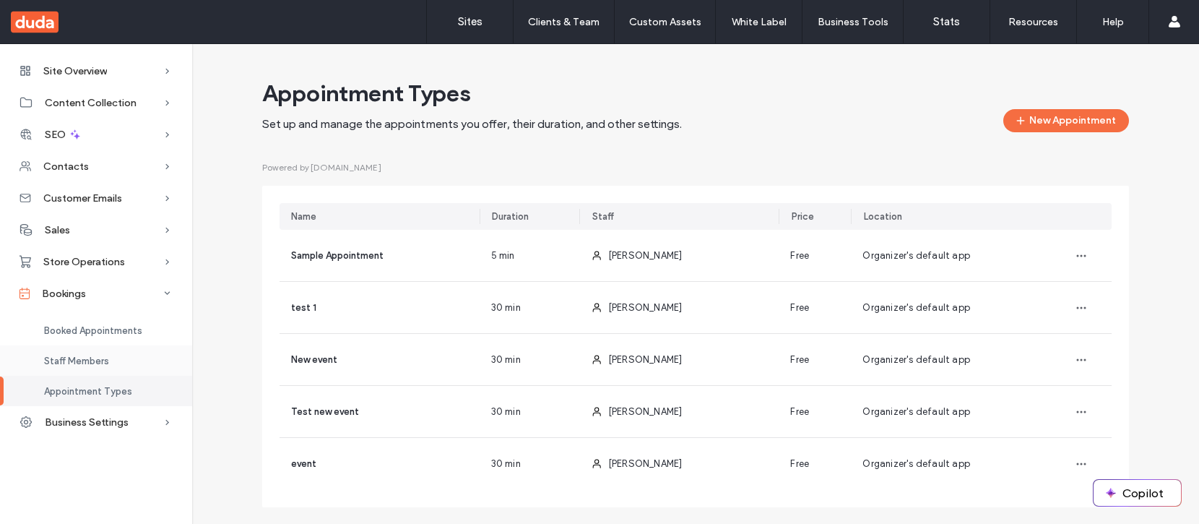
click at [116, 364] on div "Staff Members" at bounding box center [96, 360] width 192 height 30
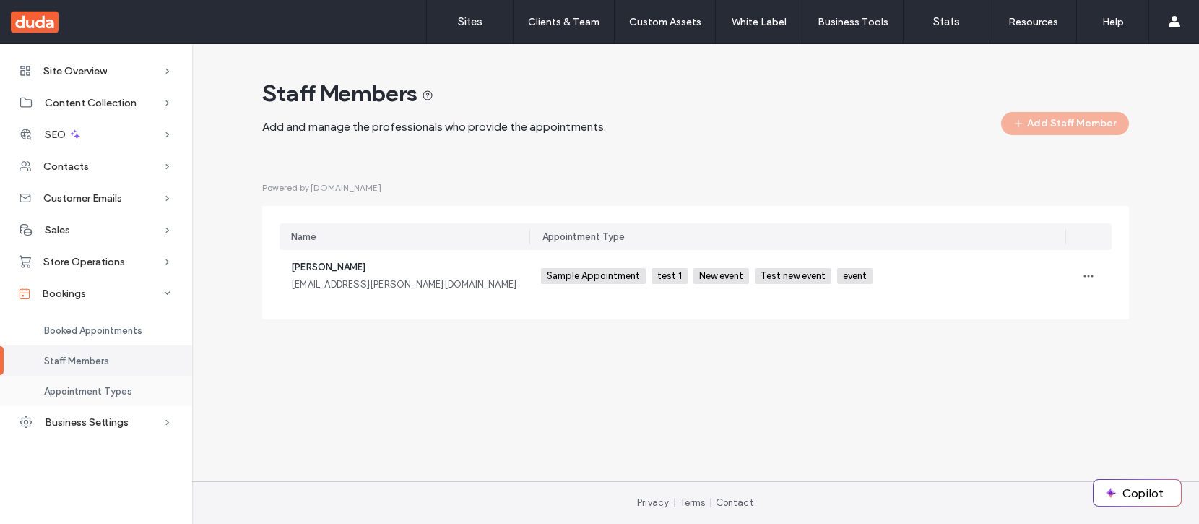
click at [116, 386] on span "Appointment Types" at bounding box center [88, 391] width 88 height 11
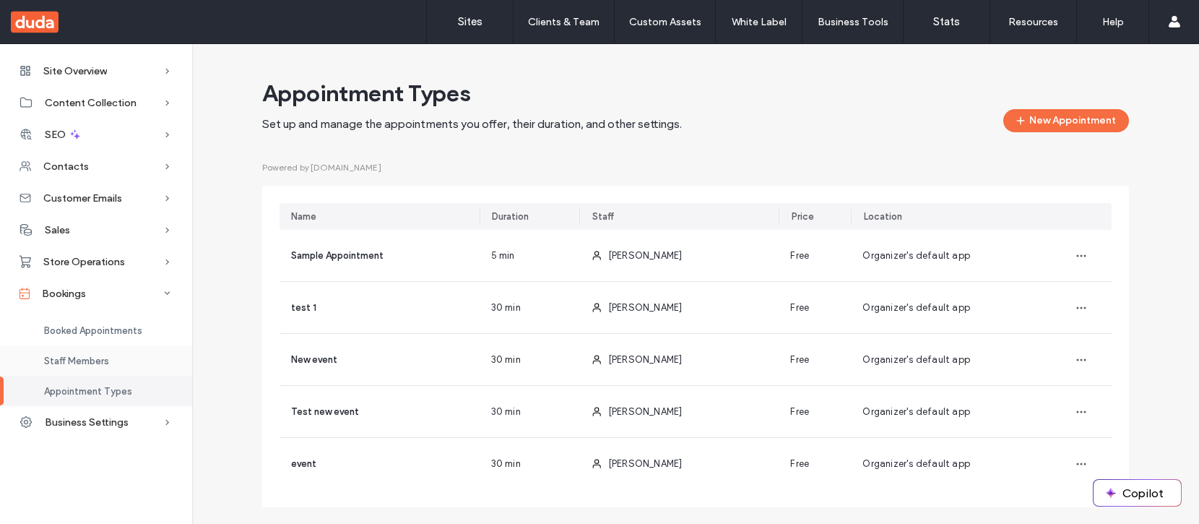
click at [118, 365] on div "Staff Members" at bounding box center [96, 360] width 192 height 30
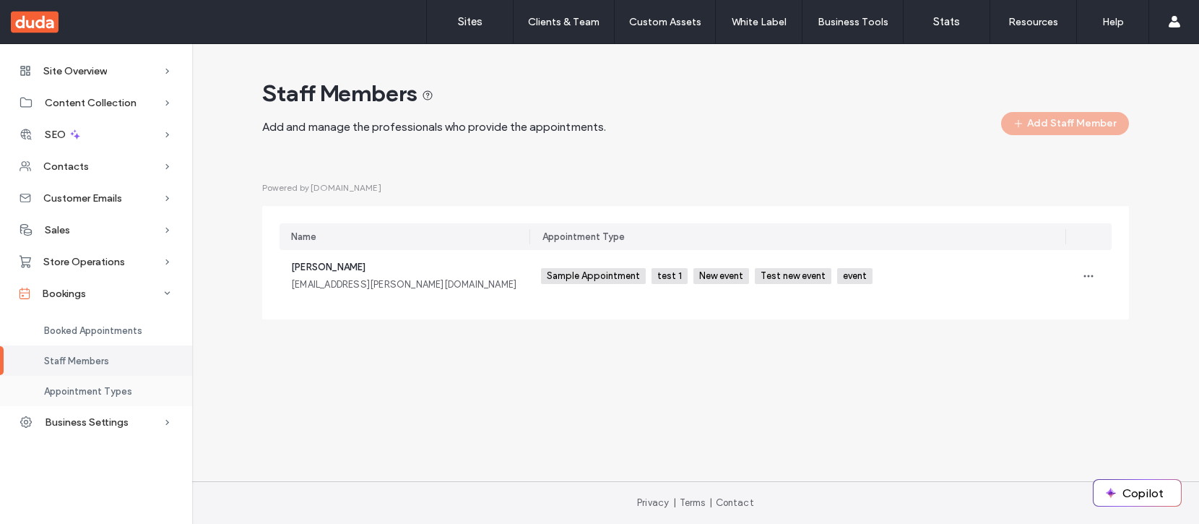
click at [118, 384] on div "Appointment Types" at bounding box center [96, 391] width 192 height 30
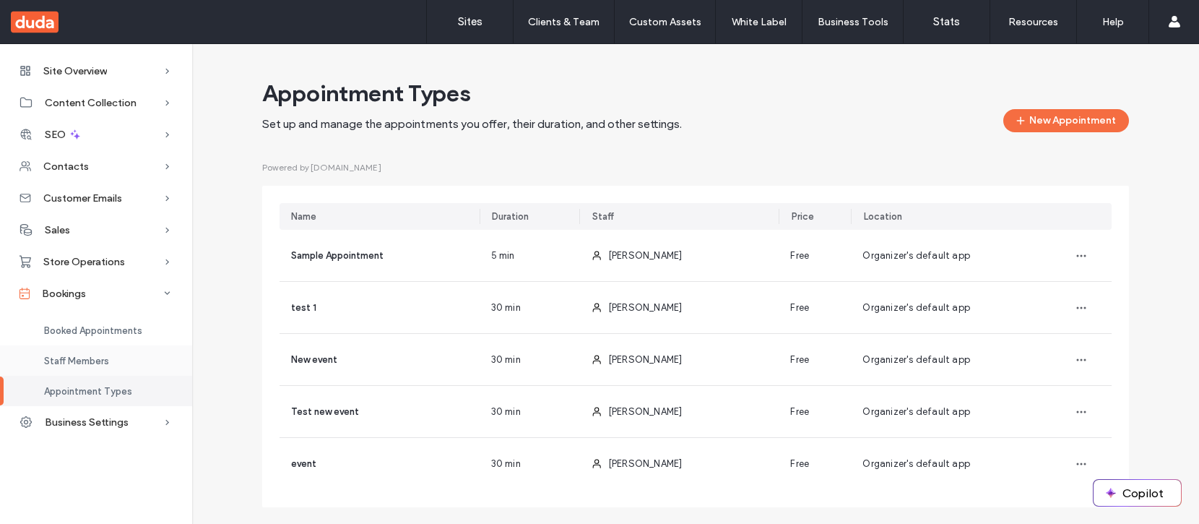
click at [119, 360] on div "Staff Members" at bounding box center [96, 360] width 192 height 30
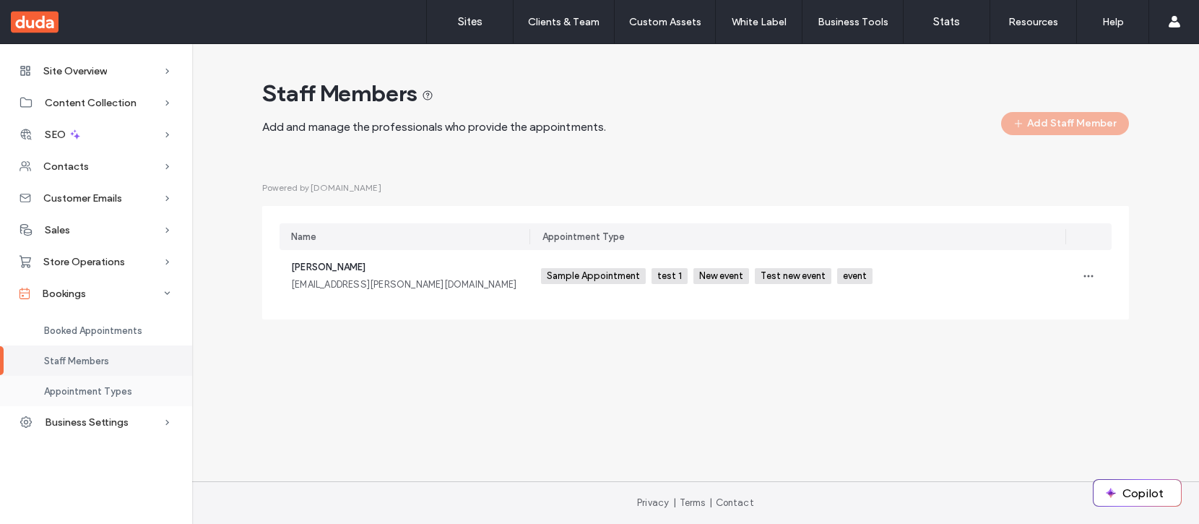
click at [118, 380] on div "Appointment Types" at bounding box center [96, 391] width 192 height 30
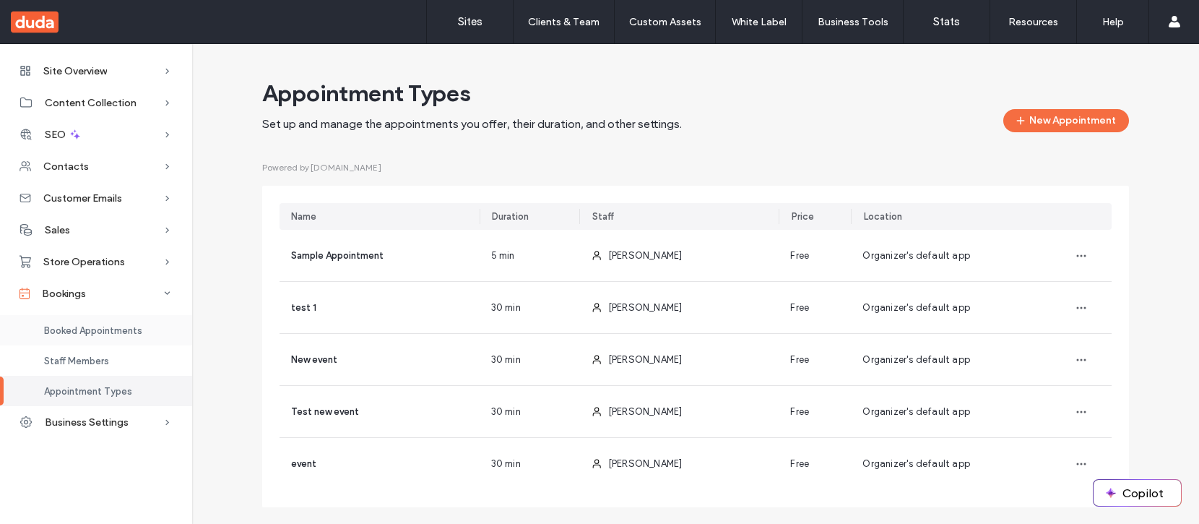
click at [124, 330] on span "Booked Appointments" at bounding box center [93, 330] width 98 height 11
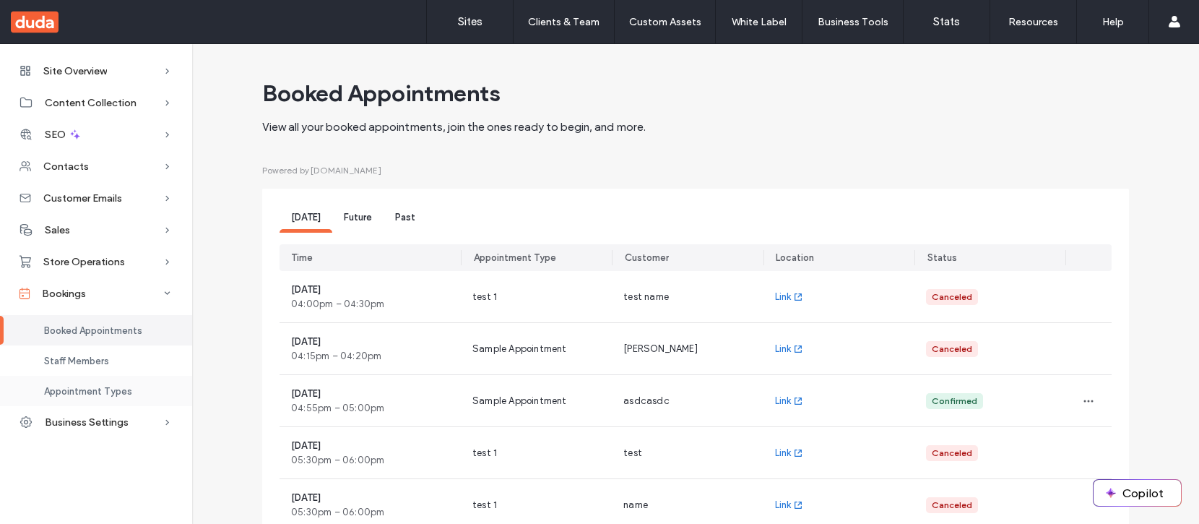
click at [120, 388] on span "Appointment Types" at bounding box center [88, 391] width 88 height 11
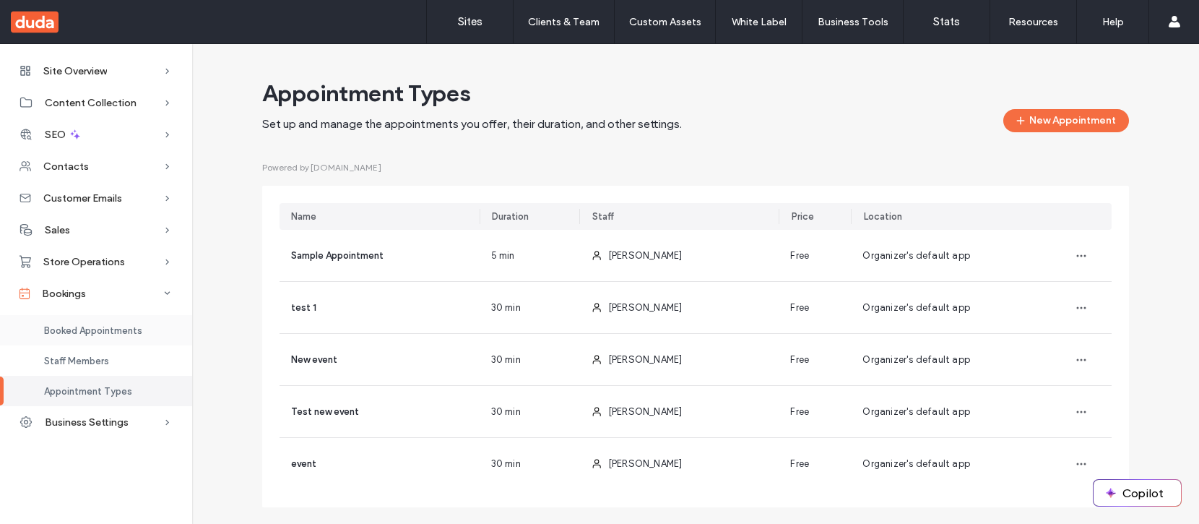
click at [131, 332] on span "Booked Appointments" at bounding box center [93, 330] width 98 height 11
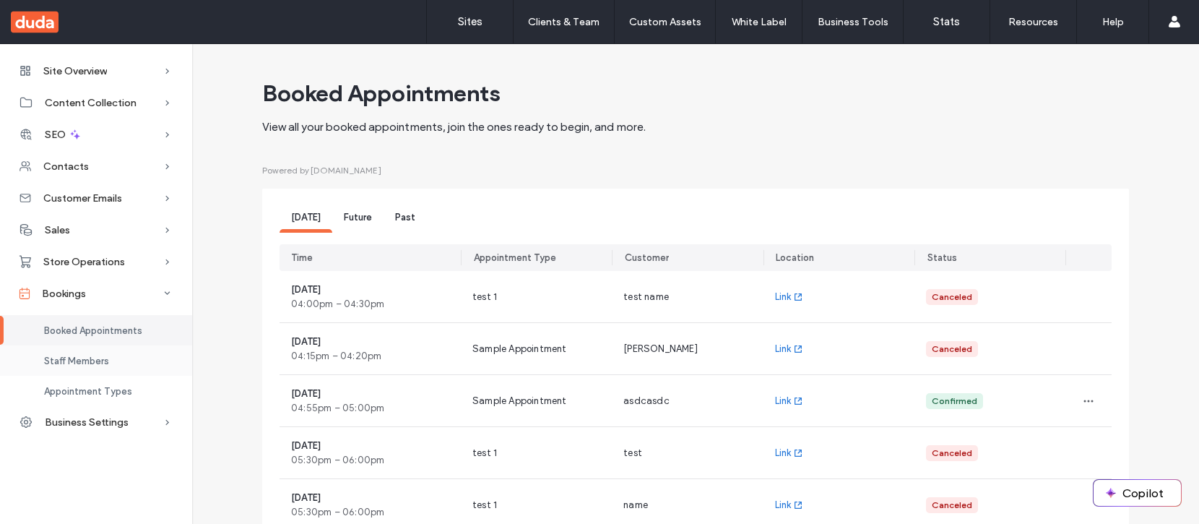
click at [127, 362] on div "Staff Members" at bounding box center [96, 360] width 192 height 30
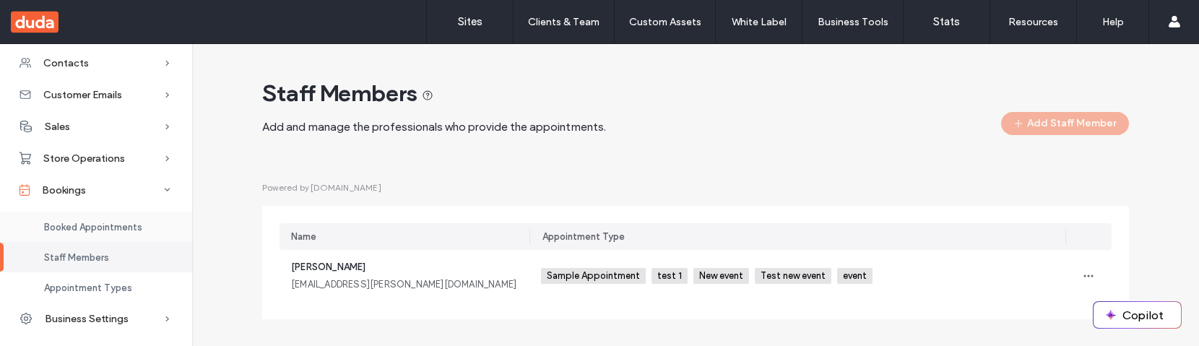
click at [117, 230] on span "Booked Appointments" at bounding box center [93, 227] width 98 height 11
